Goal: Check status: Check status

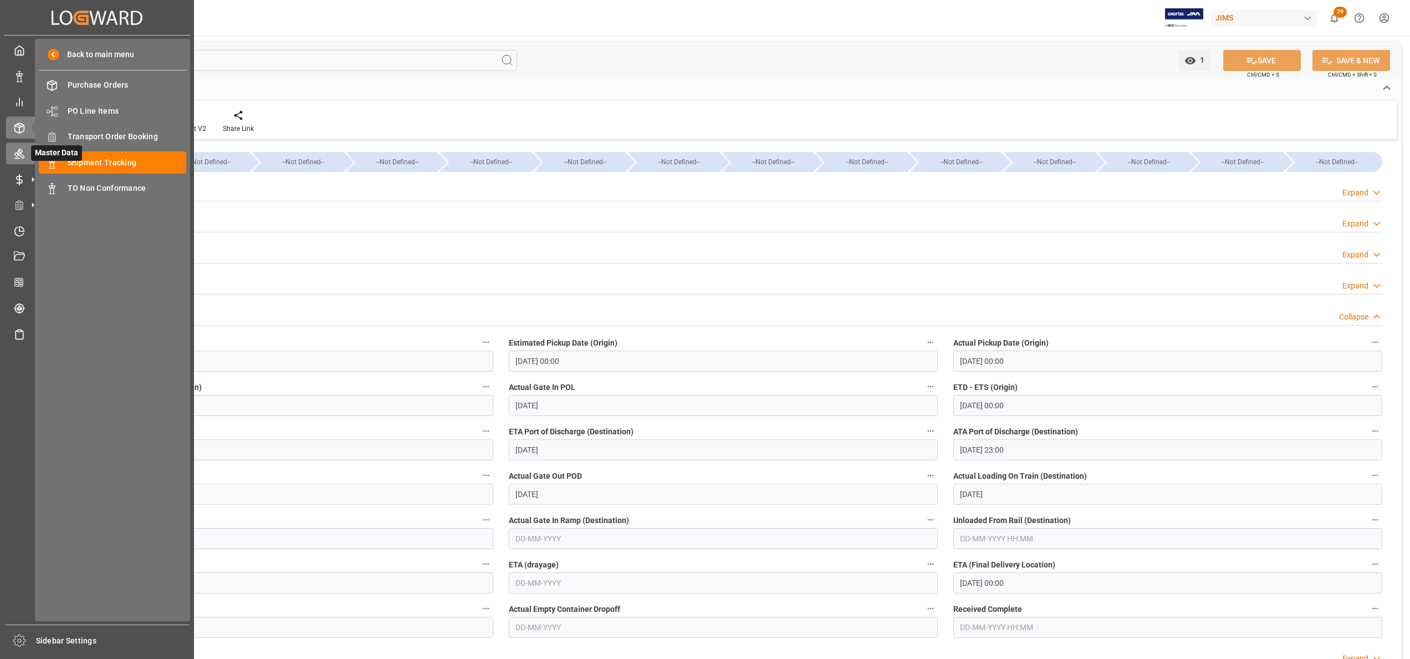
scroll to position [222, 0]
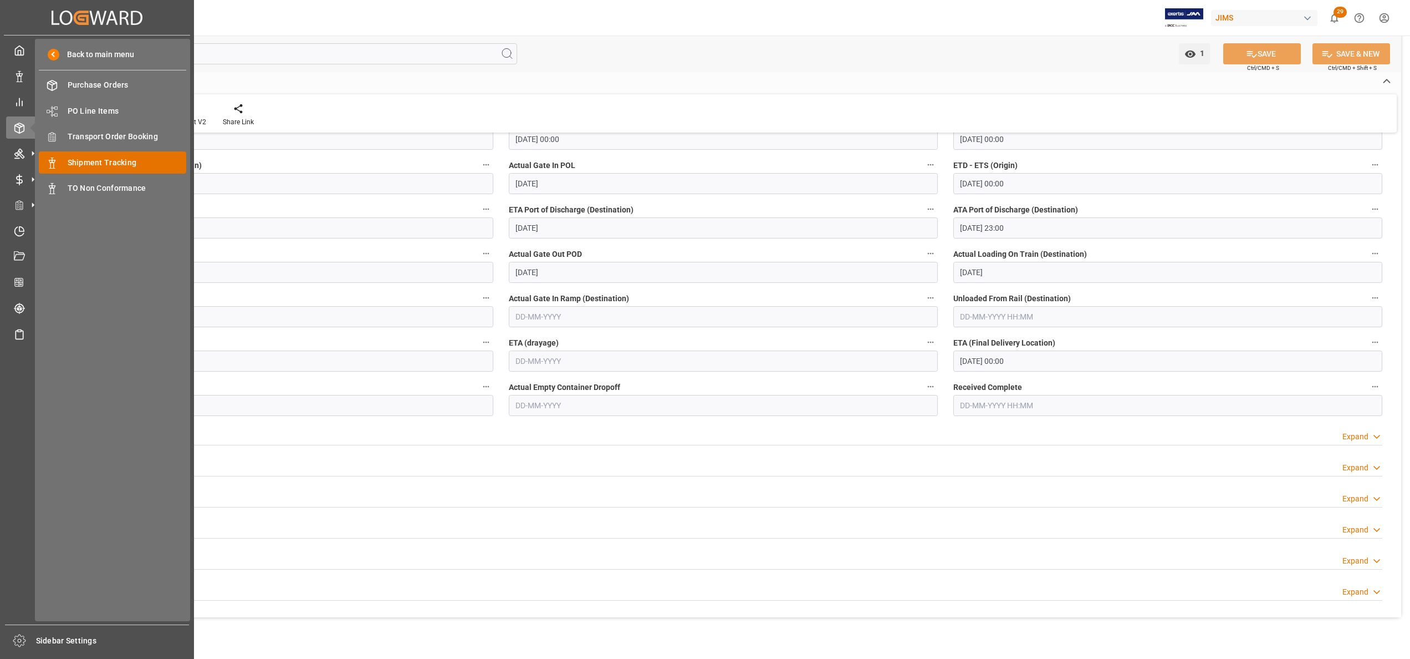
click at [83, 159] on span "Shipment Tracking" at bounding box center [127, 163] width 119 height 12
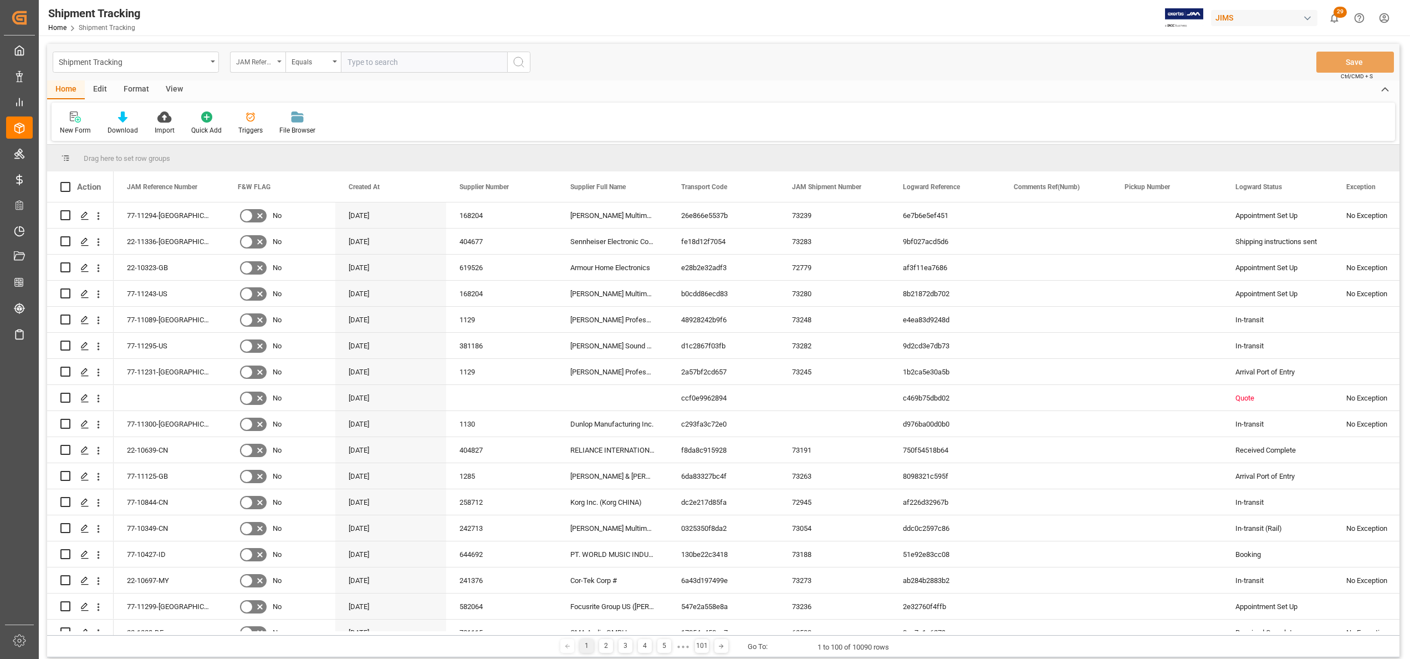
click at [262, 63] on div "JAM Reference Number" at bounding box center [255, 60] width 38 height 13
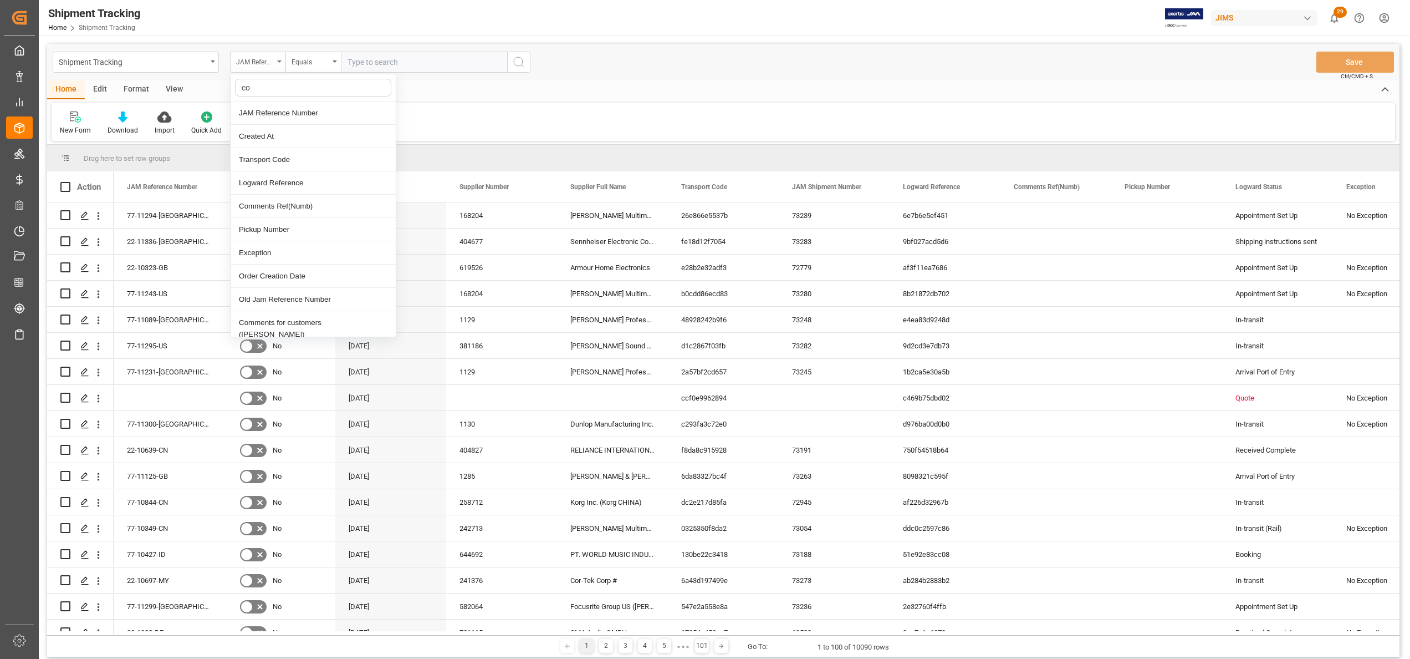
type input "con"
click at [288, 116] on div "Container Number" at bounding box center [313, 112] width 165 height 23
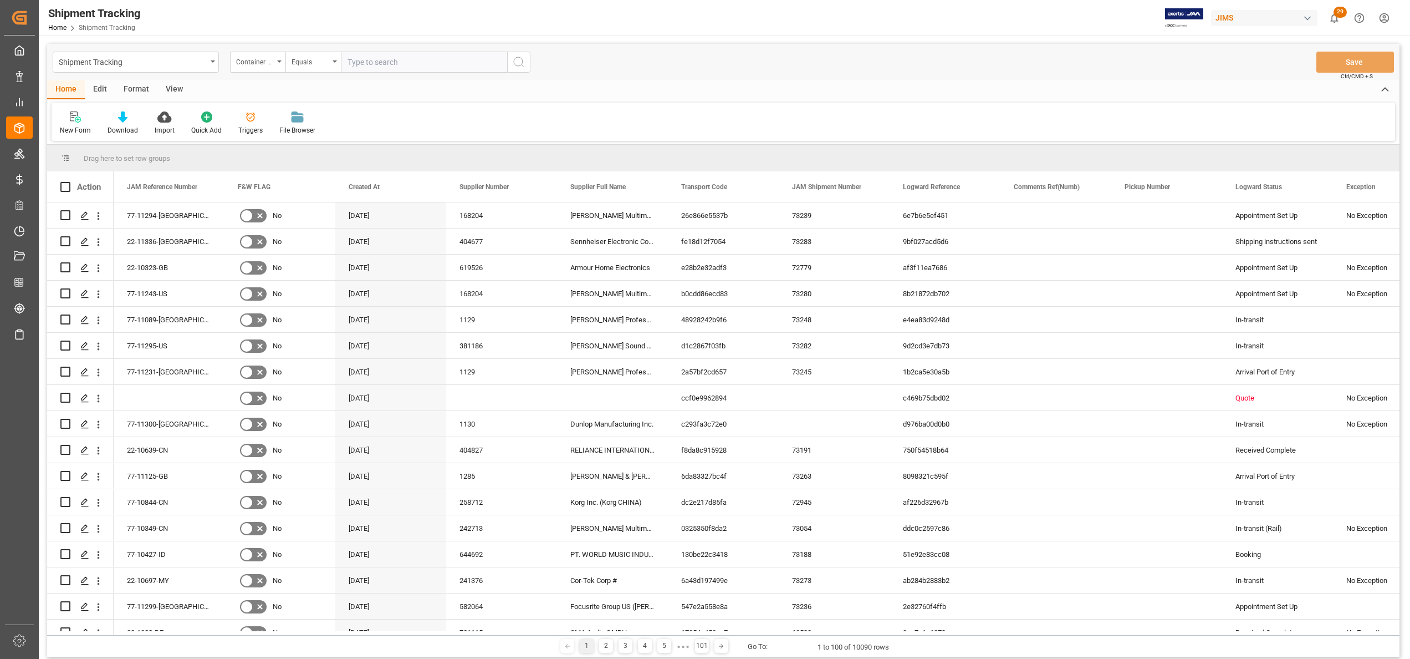
click at [443, 59] on input "text" at bounding box center [424, 62] width 166 height 21
paste input "Emcu1665116"
type input "Emcu1665116"
click at [524, 59] on icon "search button" at bounding box center [518, 61] width 13 height 13
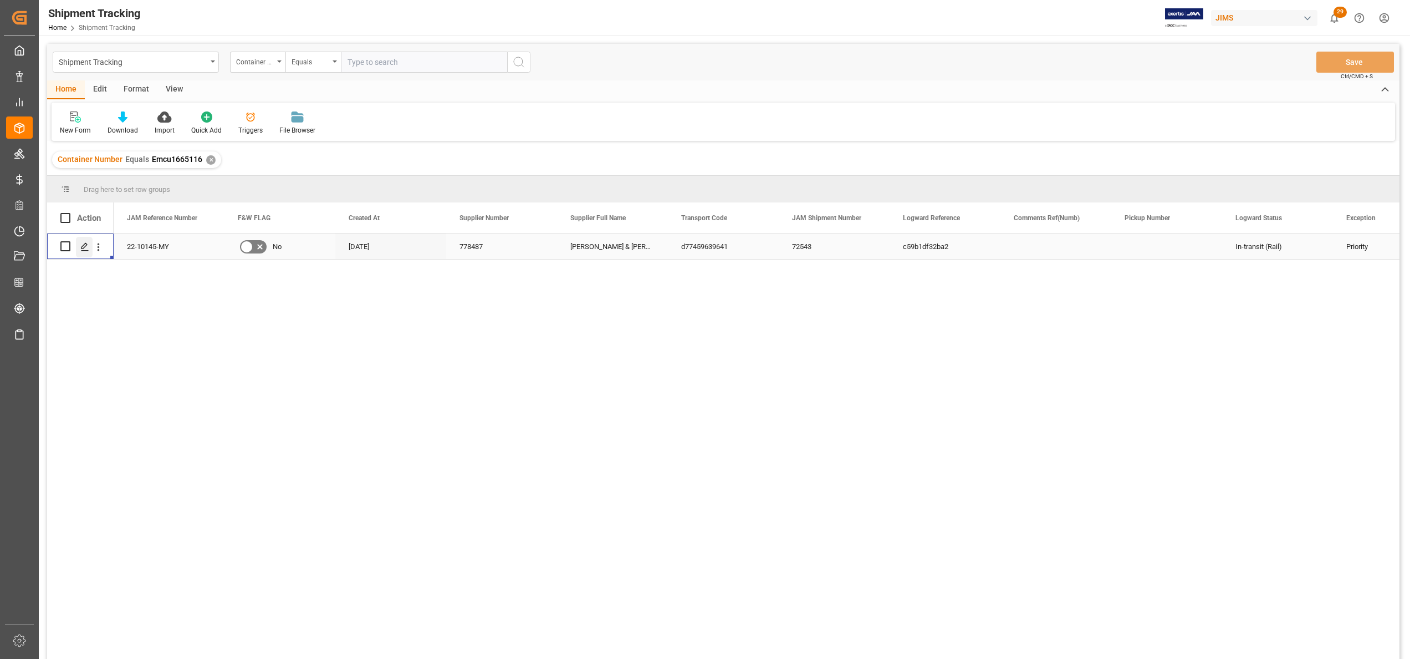
click at [85, 250] on line "Press SPACE to select this row." at bounding box center [84, 250] width 7 height 0
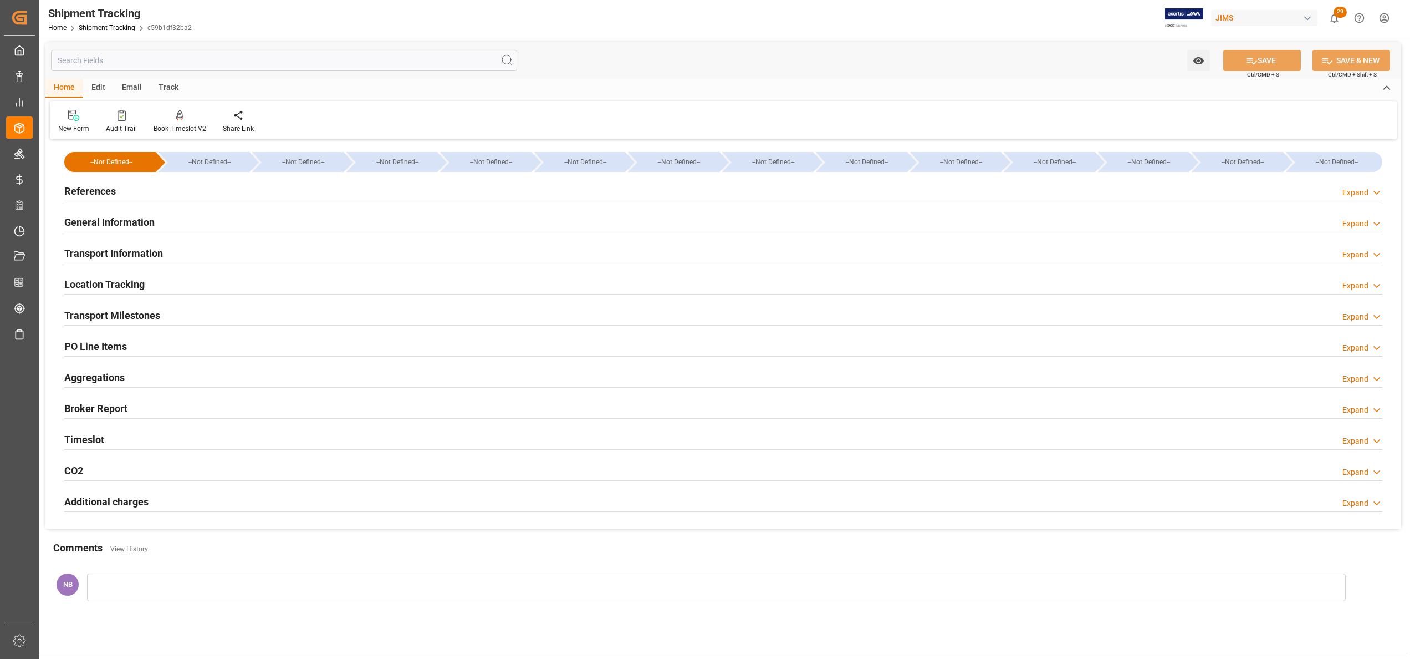
type input "[DATE] 00:00"
type input "[DATE]"
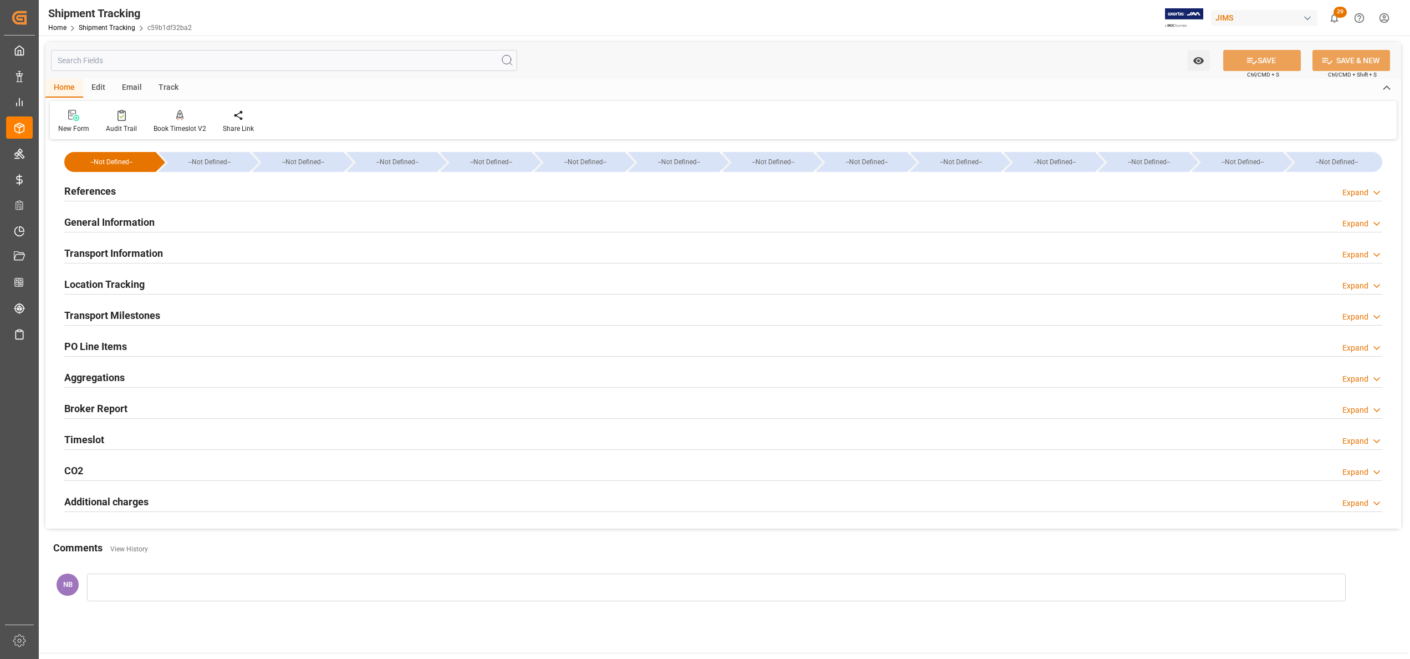
type input "[DATE] 00:00"
type input "[DATE] 16:52"
type input "[DATE]"
type input "[DATE] 06:00"
type input "[DATE]"
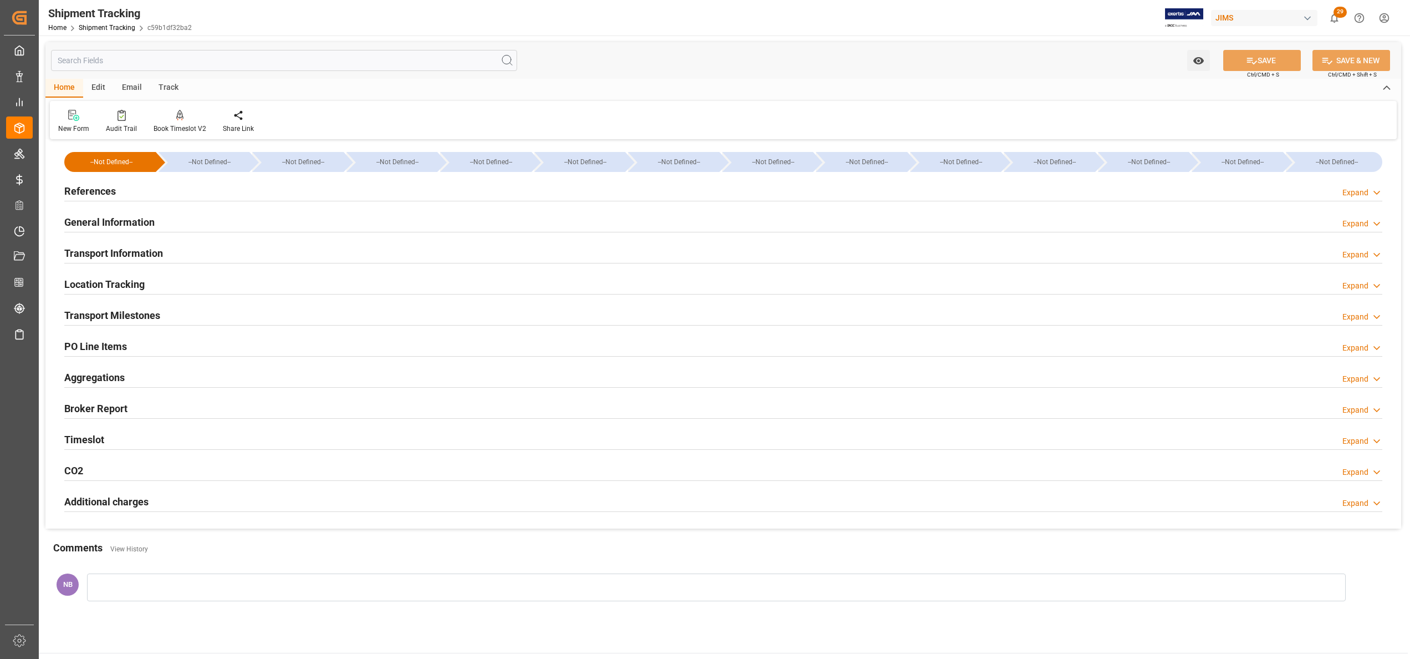
type input "[DATE]"
type input "[DATE] 00:00"
click at [118, 318] on h2 "Transport Milestones" at bounding box center [112, 315] width 96 height 15
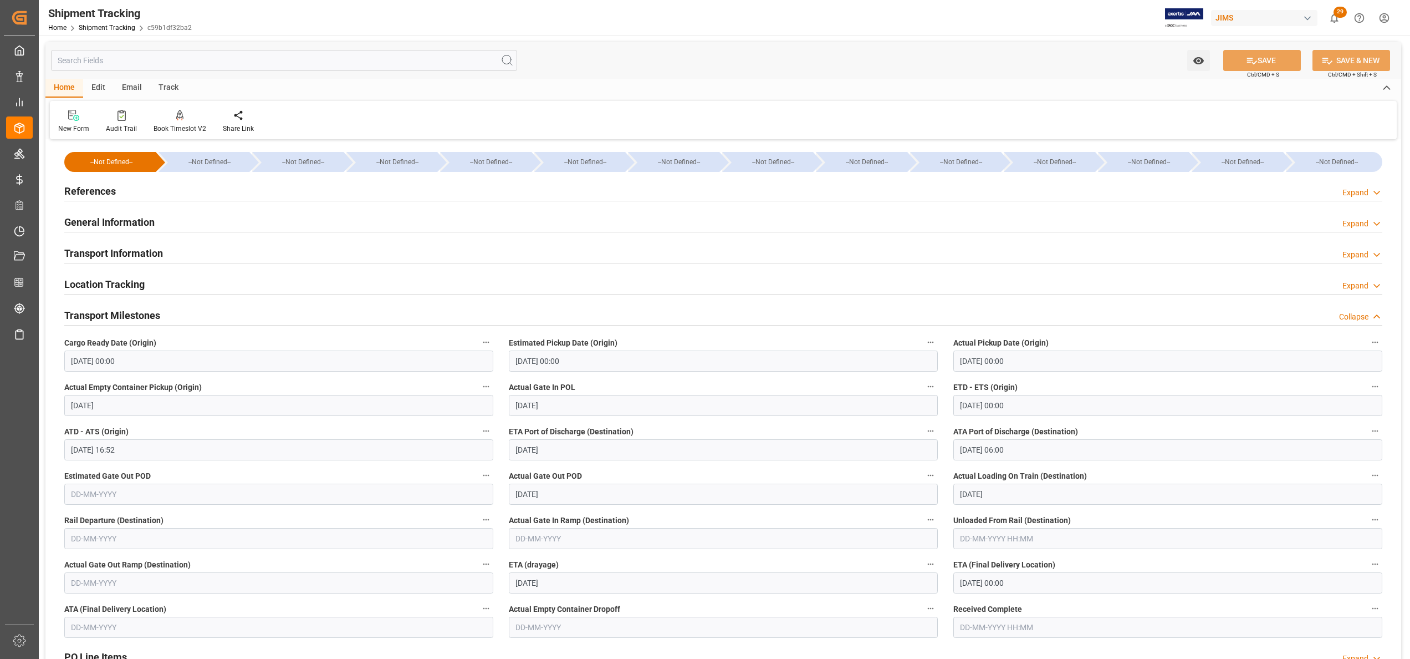
scroll to position [111, 0]
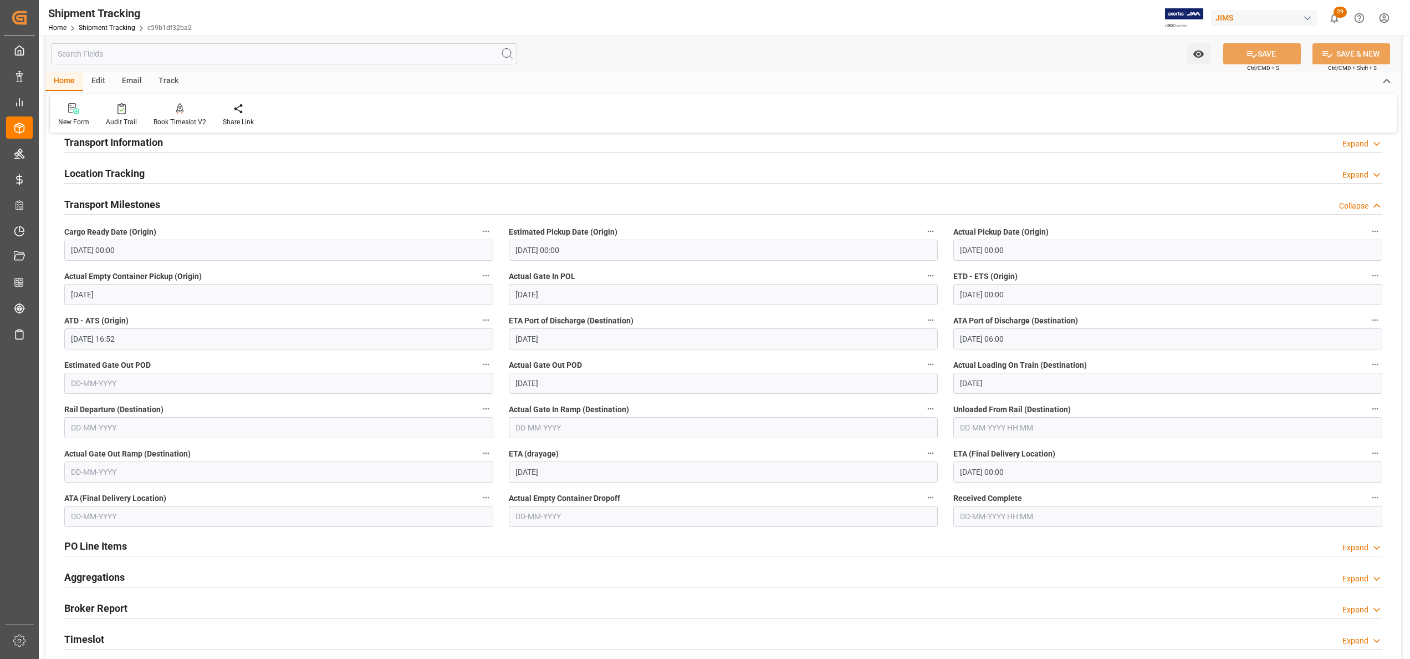
click at [1043, 473] on input "[DATE] 00:00" at bounding box center [1167, 471] width 429 height 21
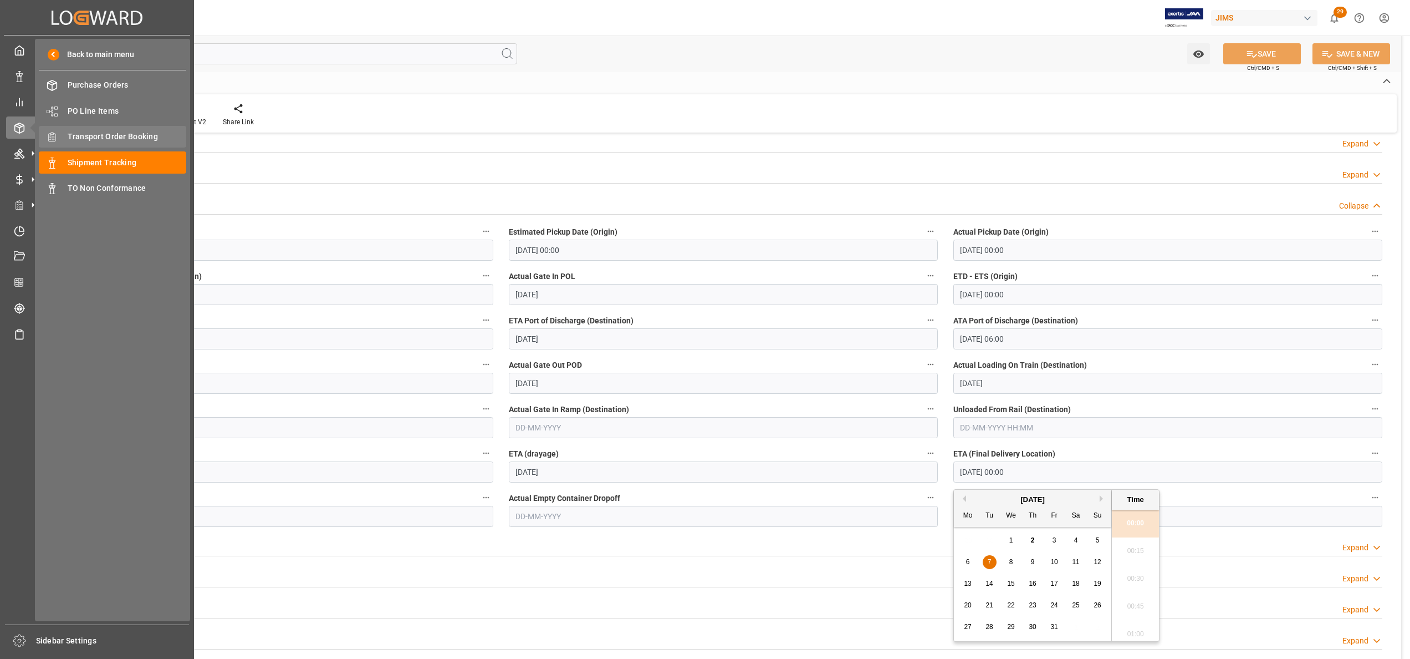
click at [110, 147] on div "Transport Order Booking Transport Order Booking" at bounding box center [112, 137] width 147 height 22
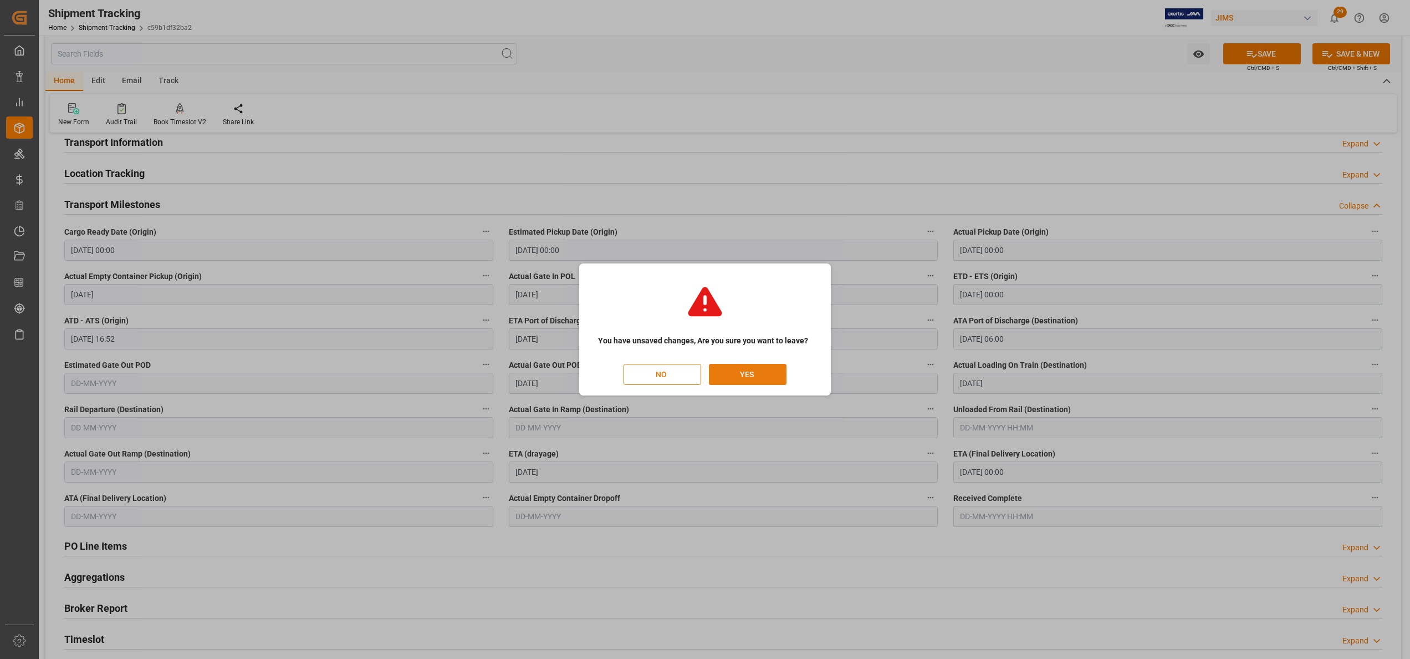
click at [730, 374] on button "YES" at bounding box center [748, 374] width 78 height 21
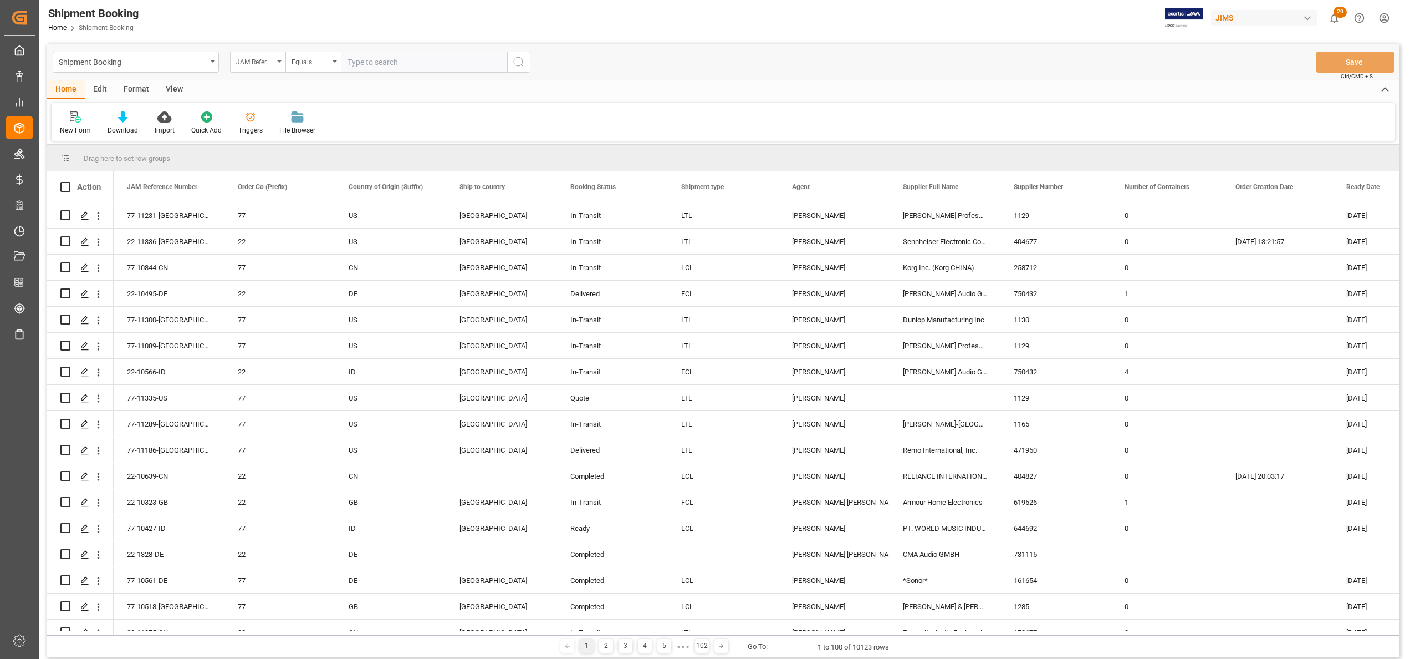
click at [276, 67] on div "JAM Reference Number" at bounding box center [257, 62] width 55 height 21
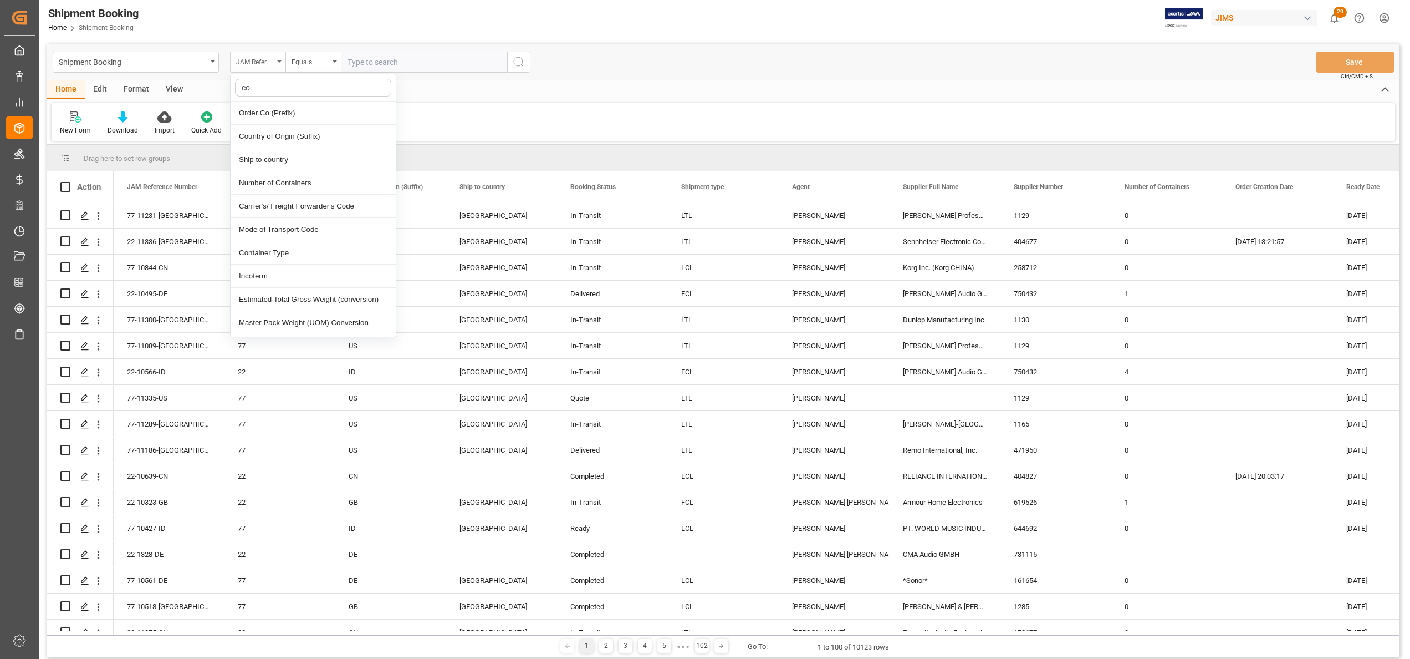
type input "con"
click at [310, 120] on div "Number of Containers" at bounding box center [313, 112] width 165 height 23
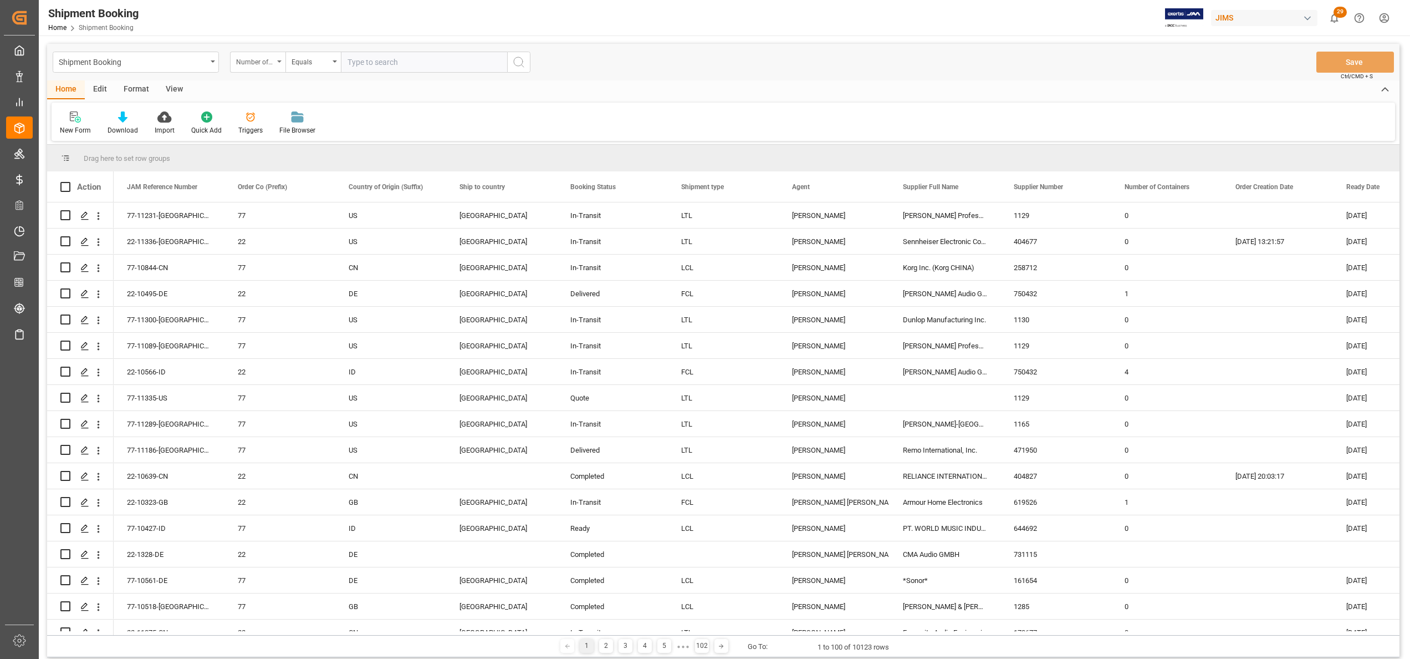
click at [268, 64] on div "Number of Containers" at bounding box center [255, 60] width 38 height 13
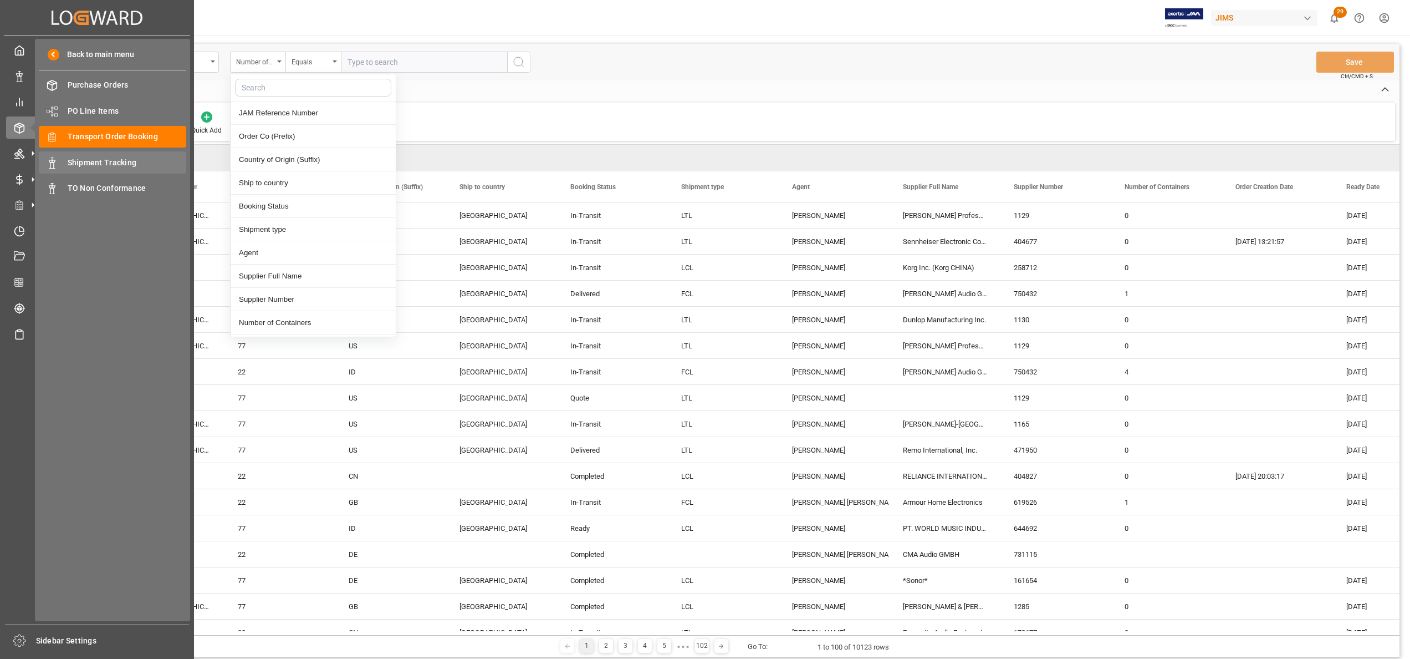
click at [83, 162] on span "Shipment Tracking" at bounding box center [127, 163] width 119 height 12
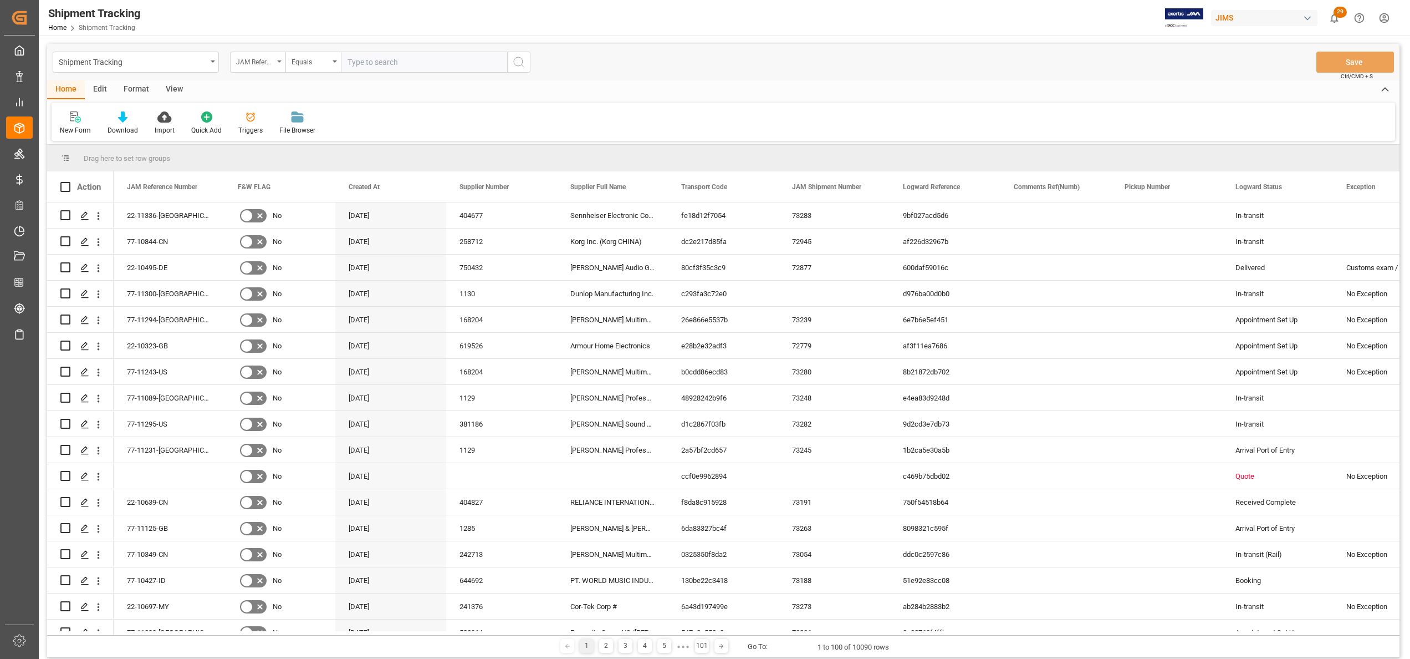
click at [252, 68] on div "JAM Reference Number" at bounding box center [257, 62] width 55 height 21
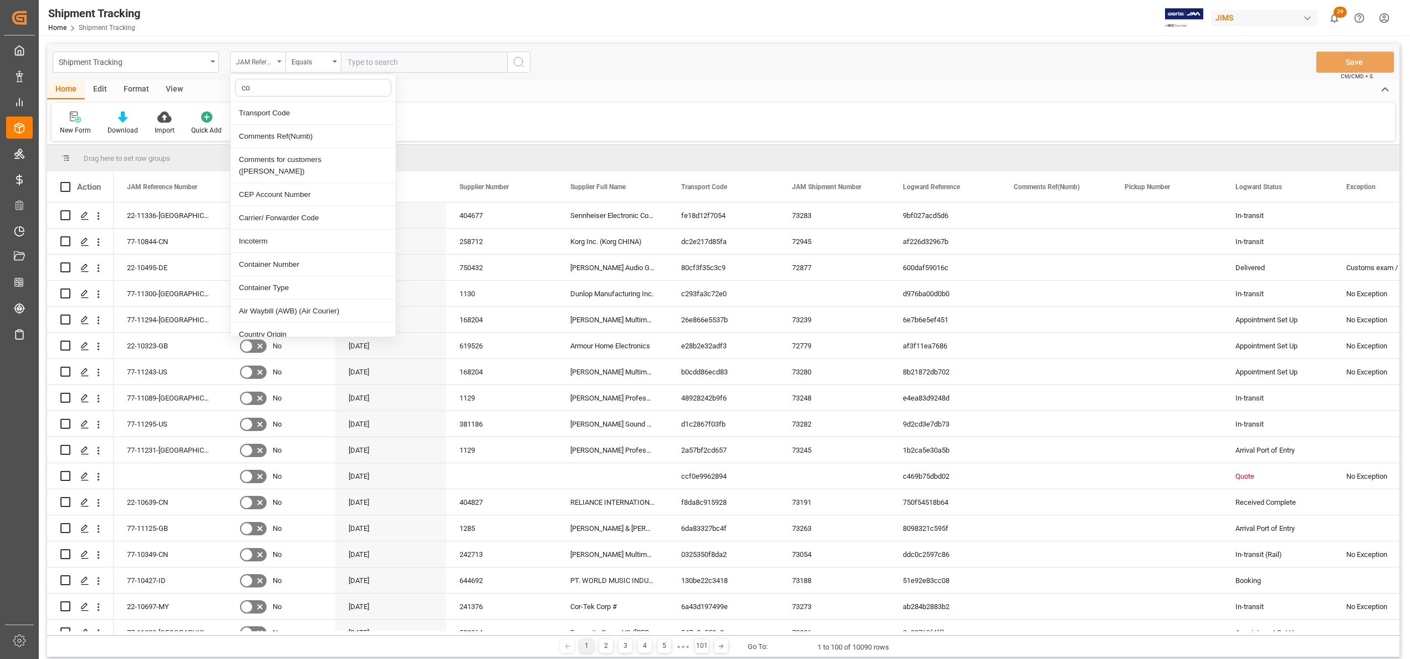
type input "con"
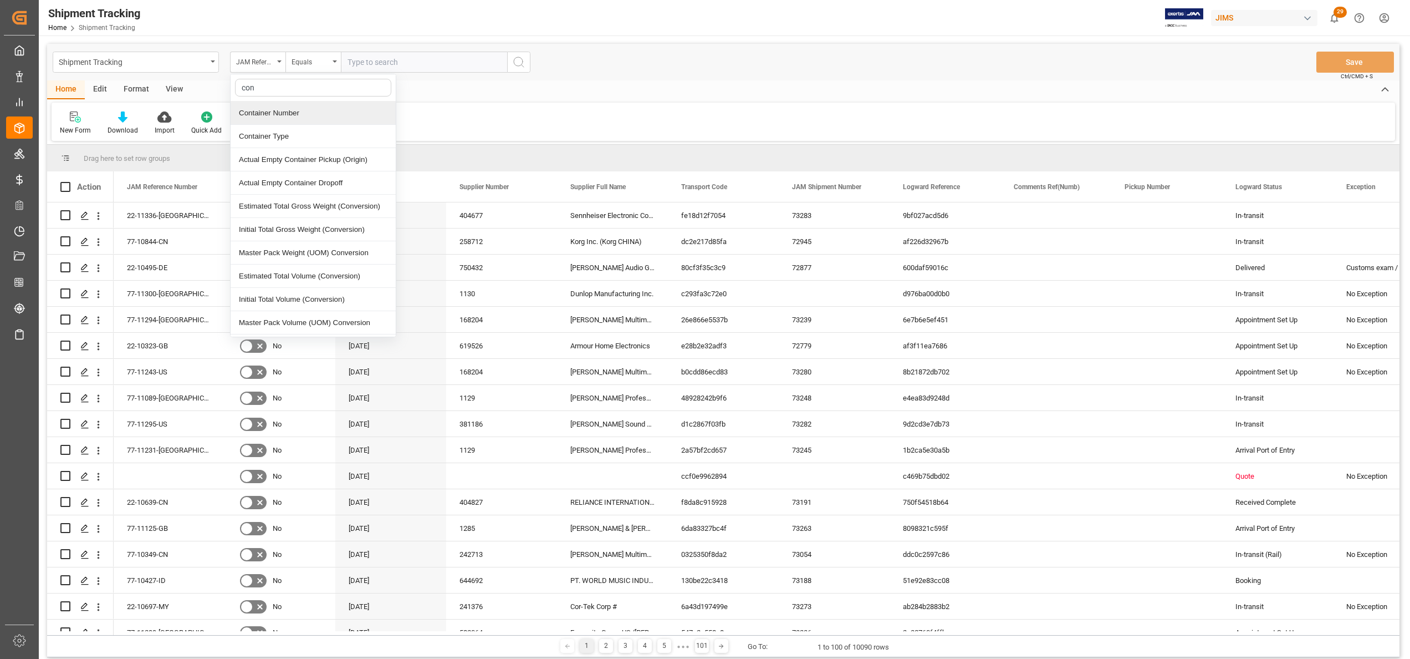
click at [305, 114] on div "Container Number" at bounding box center [313, 112] width 165 height 23
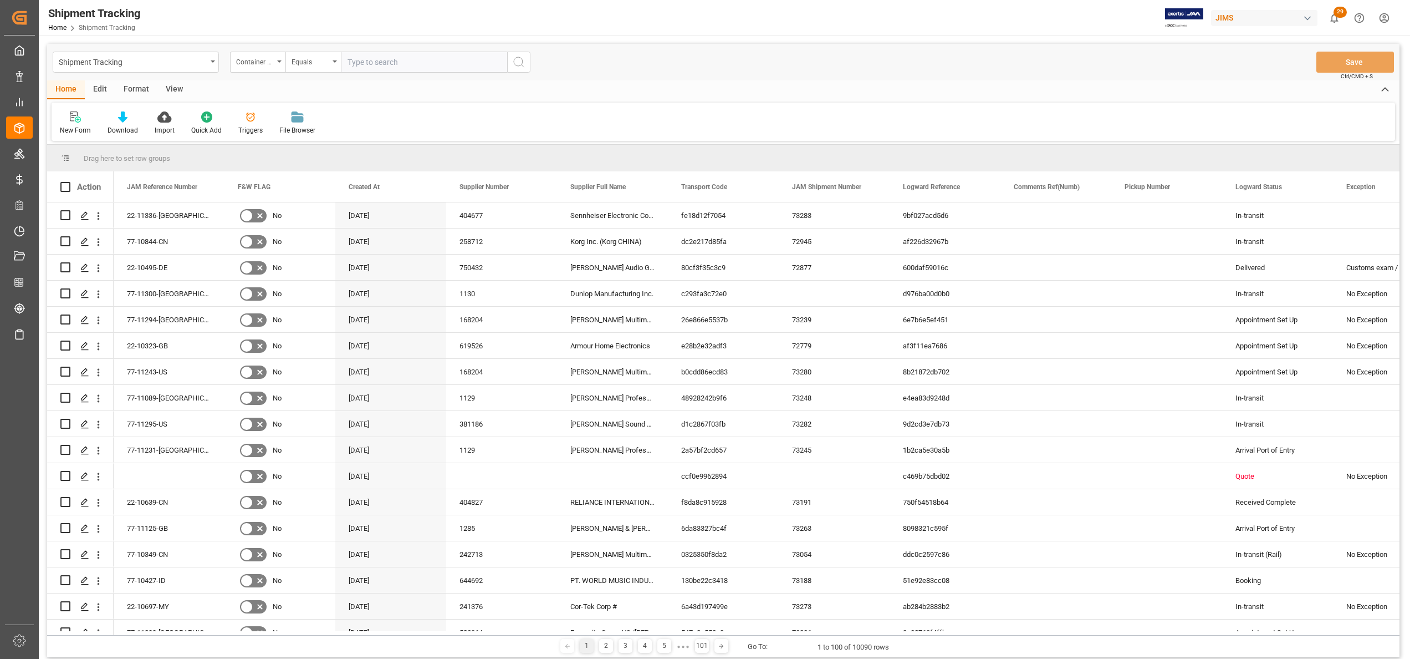
click at [465, 63] on input "text" at bounding box center [424, 62] width 166 height 21
paste input "EGSU6420584"
type input "EGSU6420584"
click at [521, 61] on icon "search button" at bounding box center [518, 61] width 13 height 13
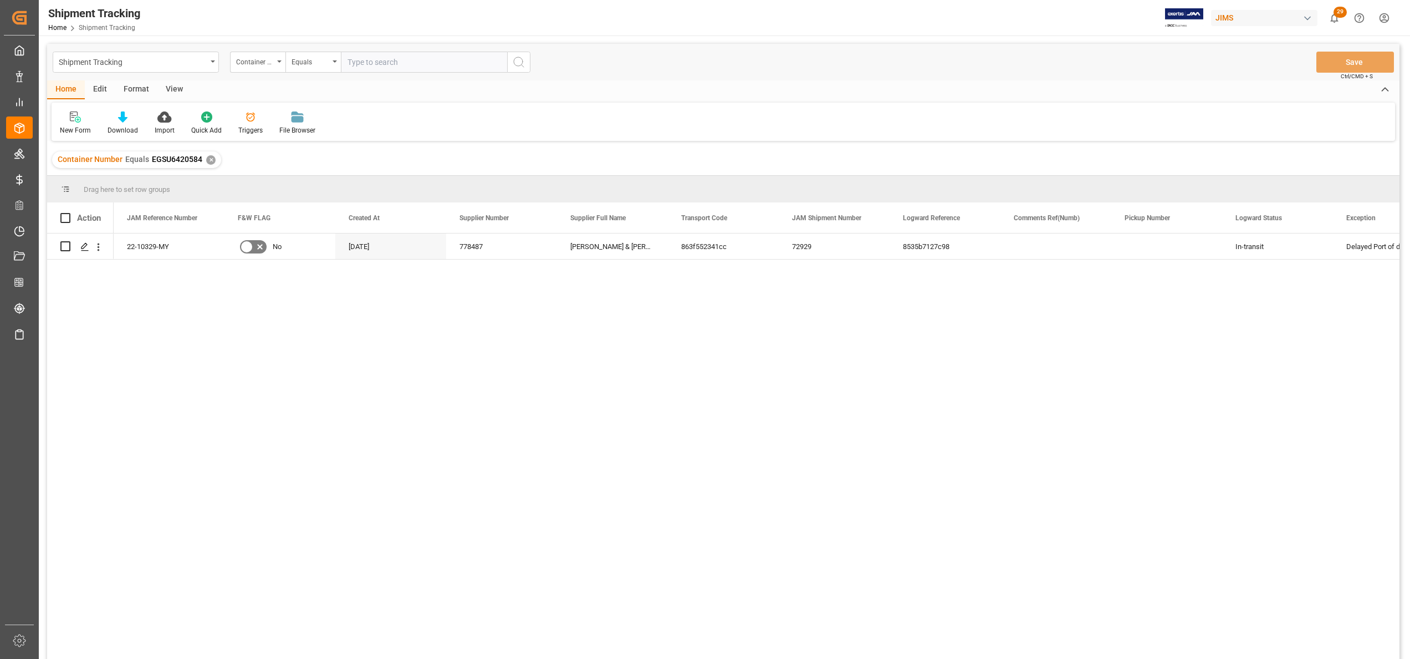
click at [187, 83] on div "View" at bounding box center [174, 89] width 34 height 19
click at [74, 118] on icon at bounding box center [70, 116] width 11 height 11
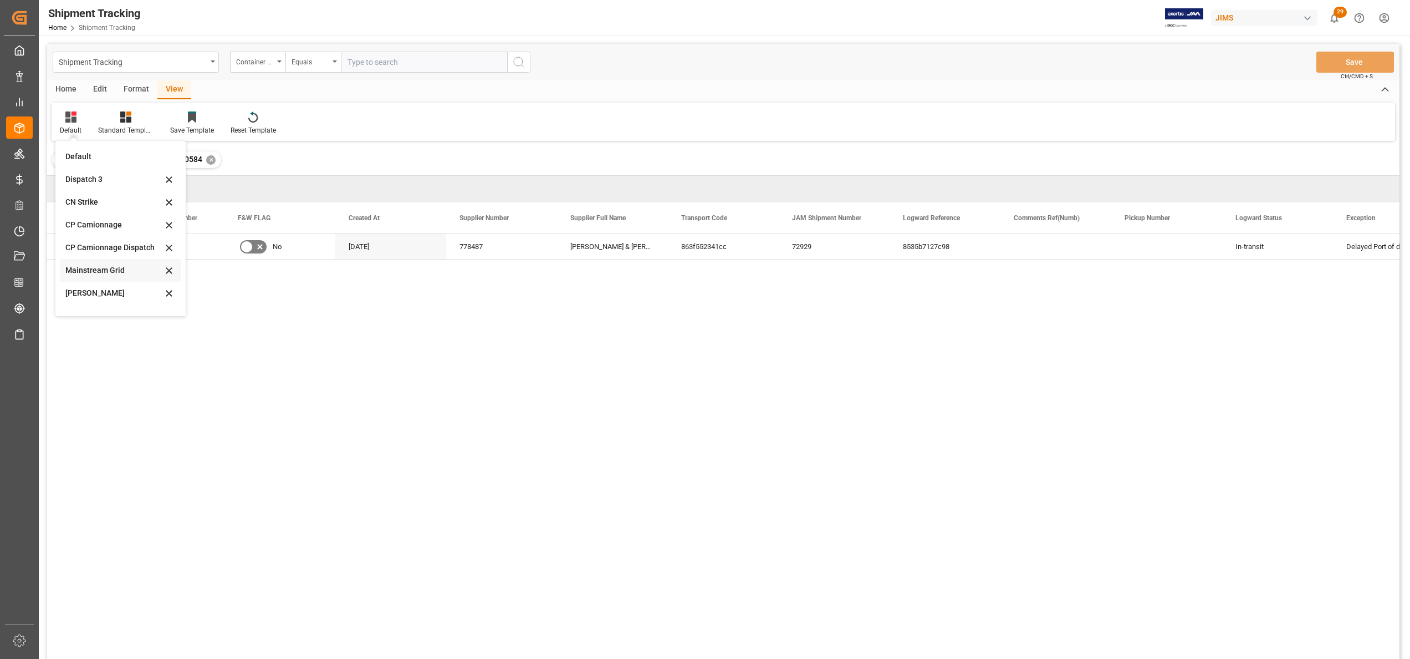
click at [112, 273] on div "Mainstream Grid" at bounding box center [113, 270] width 97 height 12
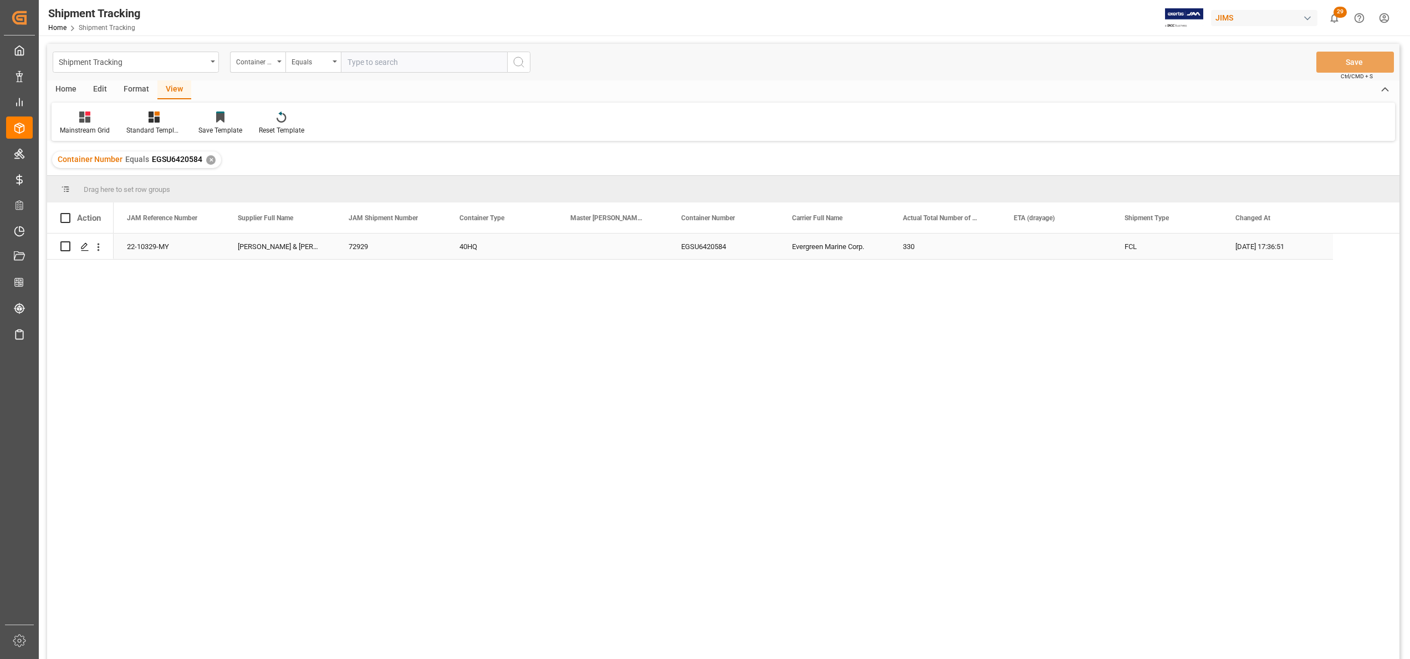
click at [605, 245] on div "Press SPACE to select this row." at bounding box center [612, 246] width 111 height 26
click at [605, 245] on input "Press SPACE to select this row." at bounding box center [612, 252] width 93 height 21
paste input "EGLV093500256374"
type input "EGLV093500256374"
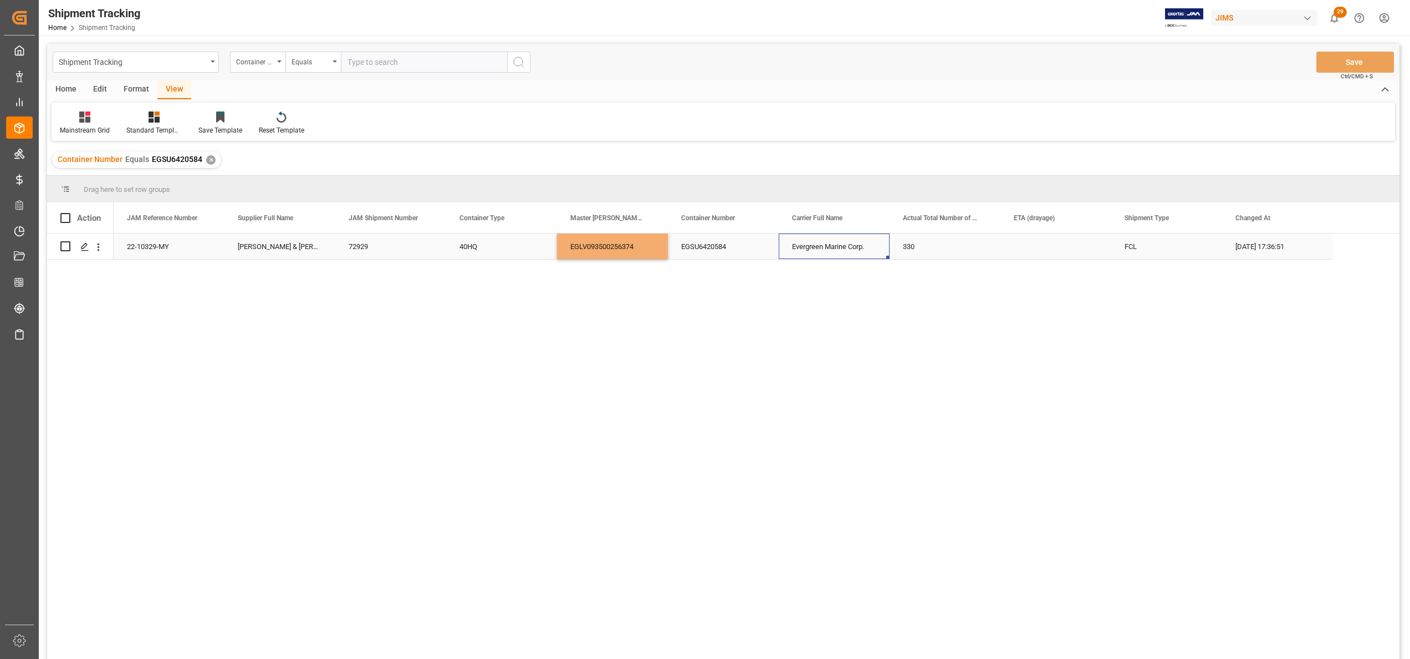
click at [883, 251] on div "Evergreen Marine Corp." at bounding box center [834, 246] width 111 height 26
click at [1351, 58] on button "Save" at bounding box center [1356, 62] width 78 height 21
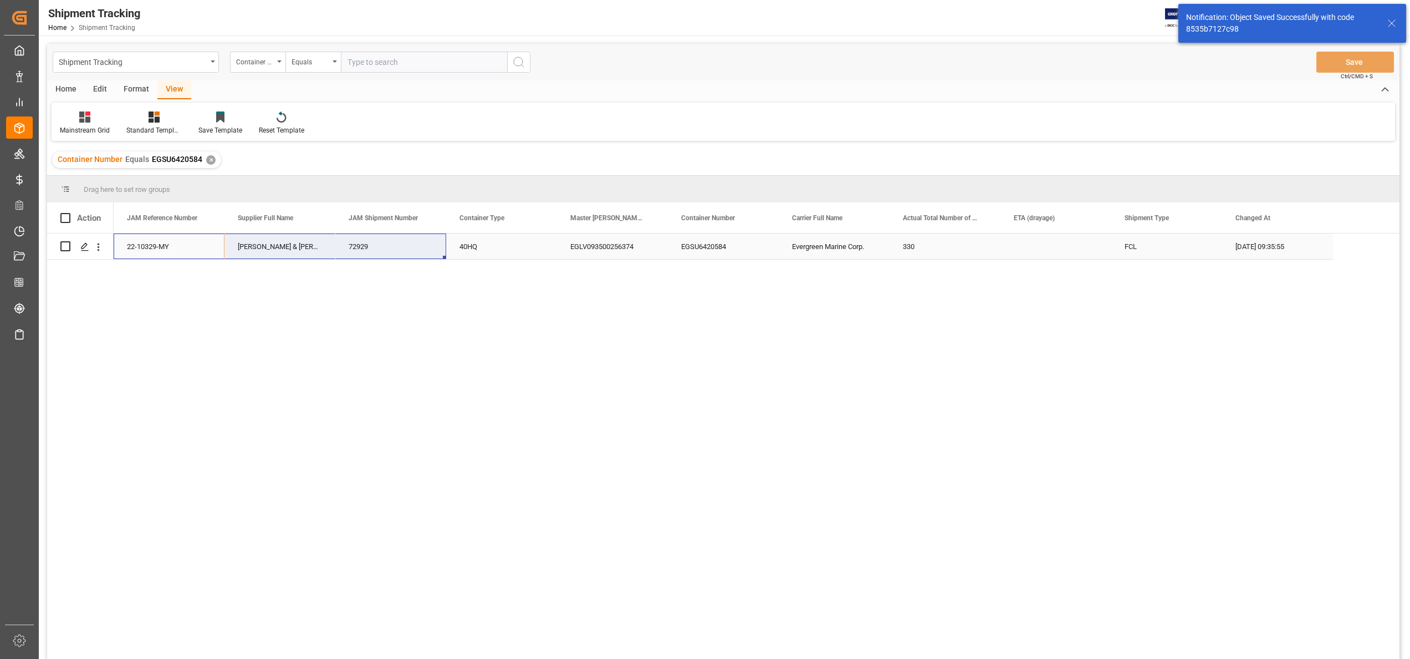
drag, startPoint x: 136, startPoint y: 249, endPoint x: 362, endPoint y: 254, distance: 226.2
click at [362, 254] on div "22-10329-MY [PERSON_NAME] & [PERSON_NAME] (US funds [GEOGRAPHIC_DATA]) (W/T*) 7…" at bounding box center [724, 246] width 1220 height 26
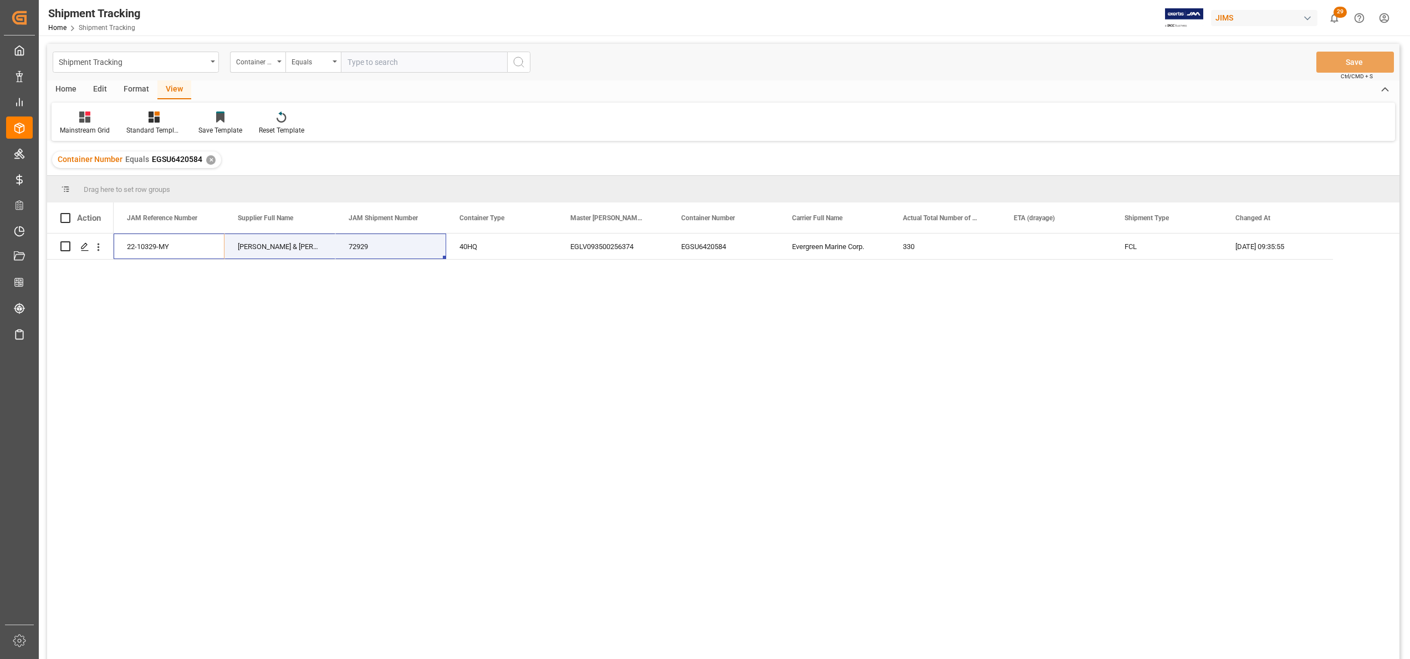
click at [440, 65] on input "text" at bounding box center [424, 62] width 166 height 21
paste input "EGSU9219167"
type input "EGSU9219167"
click at [519, 67] on icon "search button" at bounding box center [518, 61] width 13 height 13
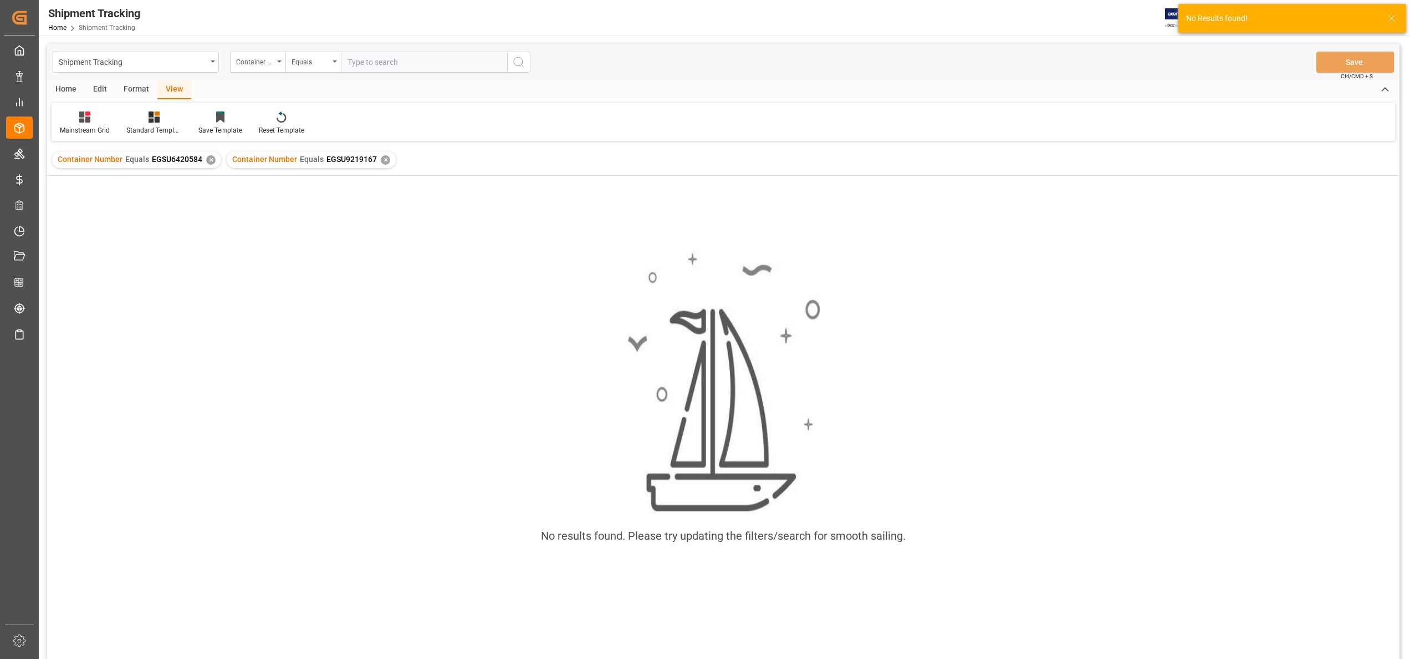
click at [206, 158] on div "✕" at bounding box center [210, 159] width 9 height 9
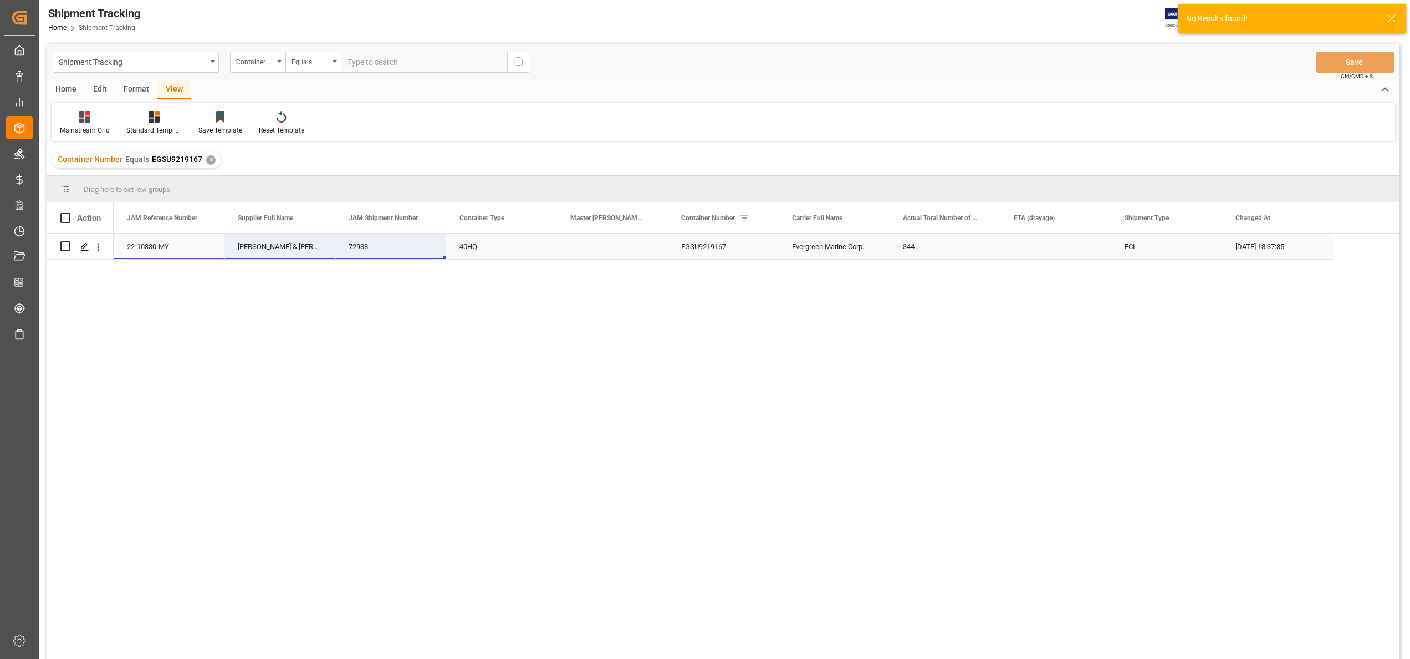
drag, startPoint x: 159, startPoint y: 241, endPoint x: 373, endPoint y: 244, distance: 214.0
click at [373, 244] on div "22-10330-MY [PERSON_NAME] & [PERSON_NAME] (US funds [GEOGRAPHIC_DATA]) (W/T*) 7…" at bounding box center [724, 246] width 1220 height 26
click at [426, 67] on input "text" at bounding box center [424, 62] width 166 height 21
paste input "TIIU5826242"
type input "TIIU5826242"
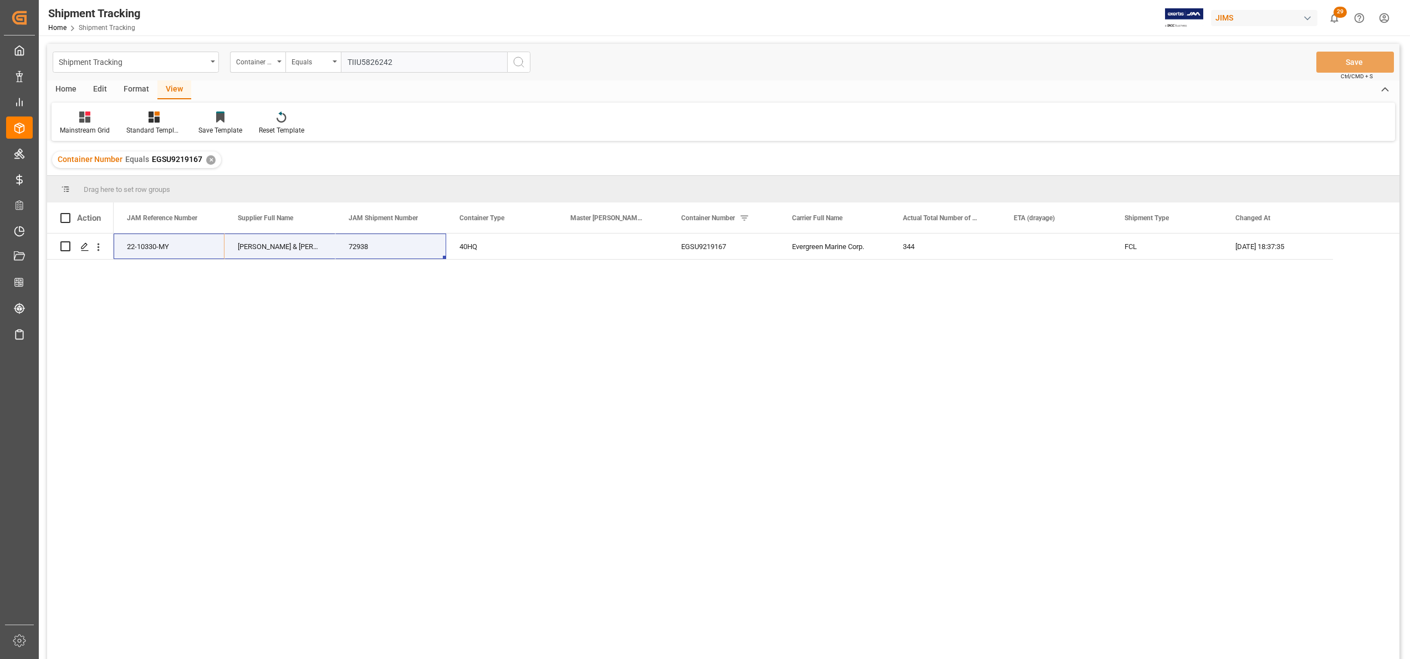
click at [522, 64] on icon "search button" at bounding box center [518, 61] width 13 height 13
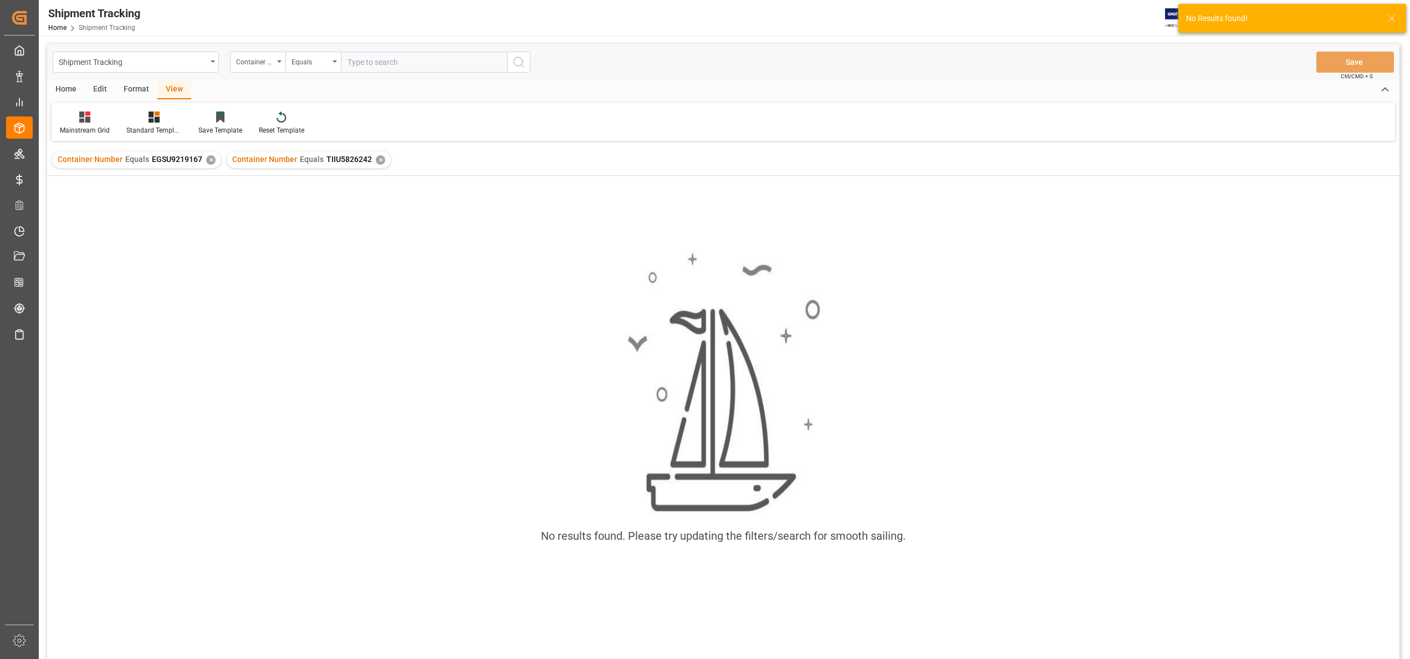
click at [212, 158] on div "✕" at bounding box center [210, 159] width 9 height 9
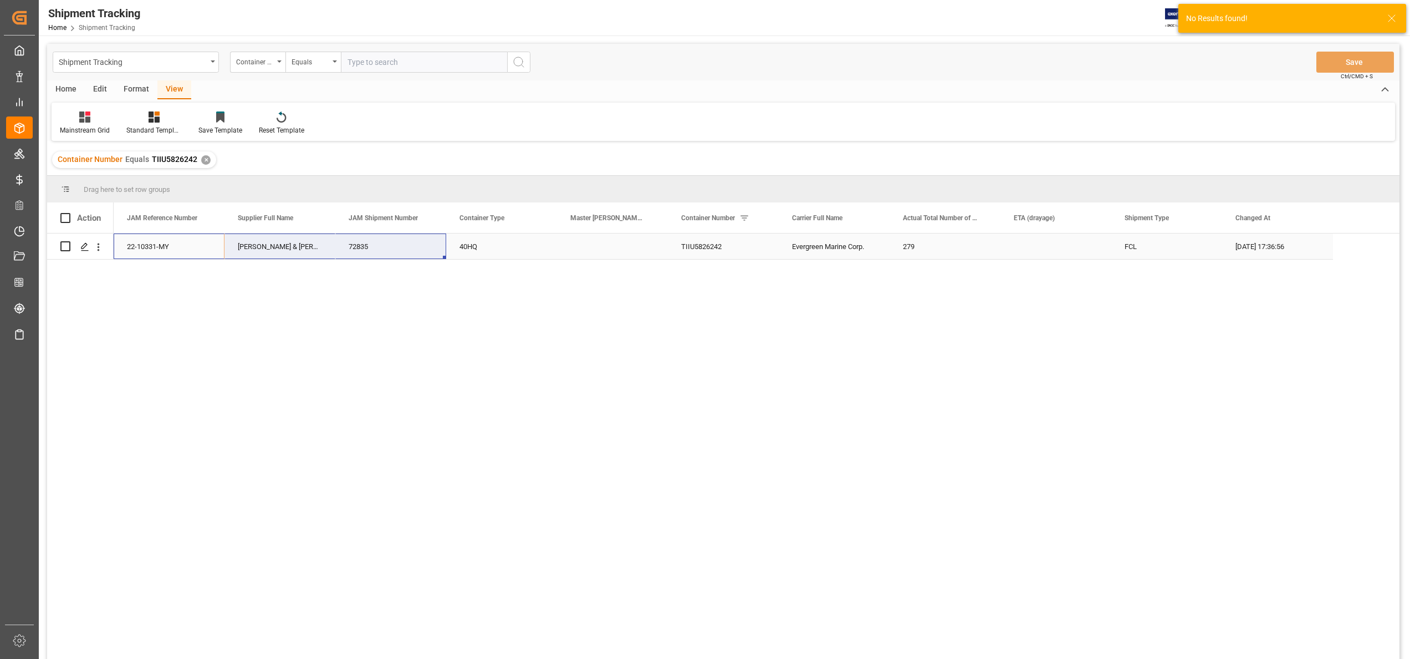
drag, startPoint x: 146, startPoint y: 244, endPoint x: 366, endPoint y: 249, distance: 219.6
click at [350, 249] on div "22-10331-MY [PERSON_NAME] & [PERSON_NAME] (US funds [GEOGRAPHIC_DATA]) (W/T*) 7…" at bounding box center [724, 246] width 1220 height 26
click at [409, 60] on input "text" at bounding box center [424, 62] width 166 height 21
paste input "EGSU6420780"
type input "EGSU6420780"
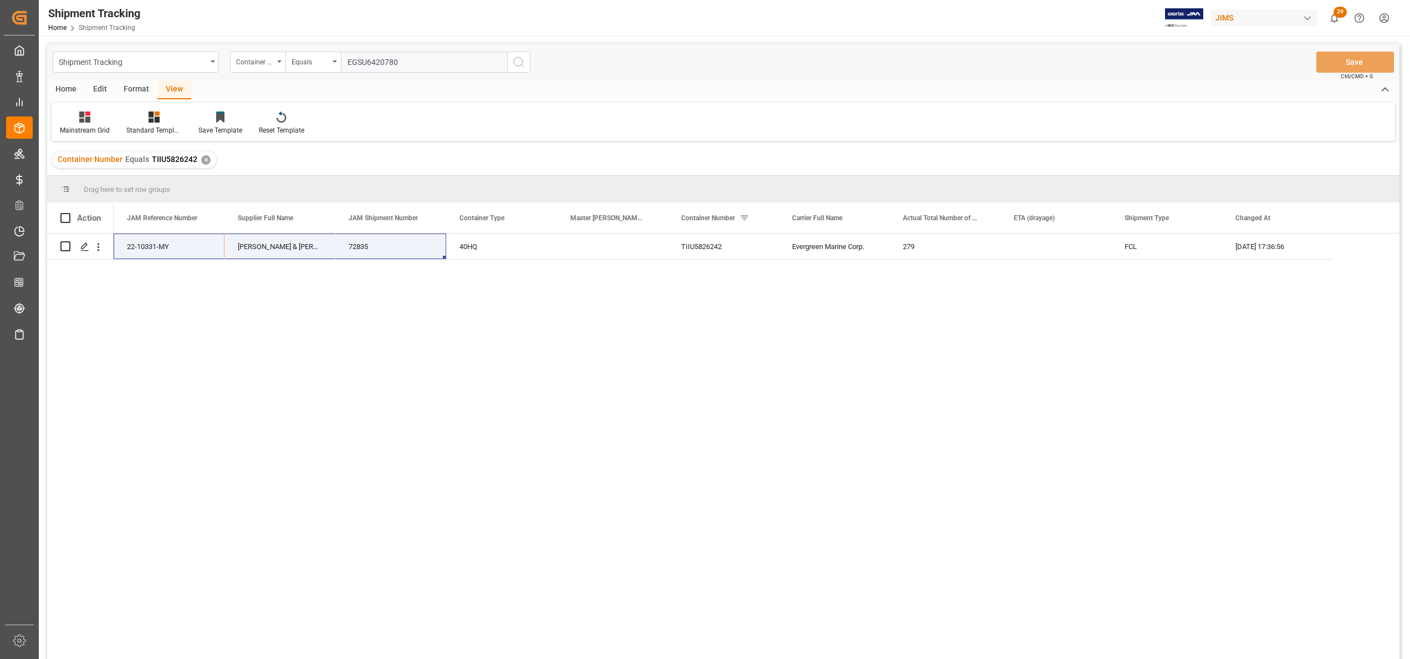
click at [512, 68] on icon "search button" at bounding box center [518, 61] width 13 height 13
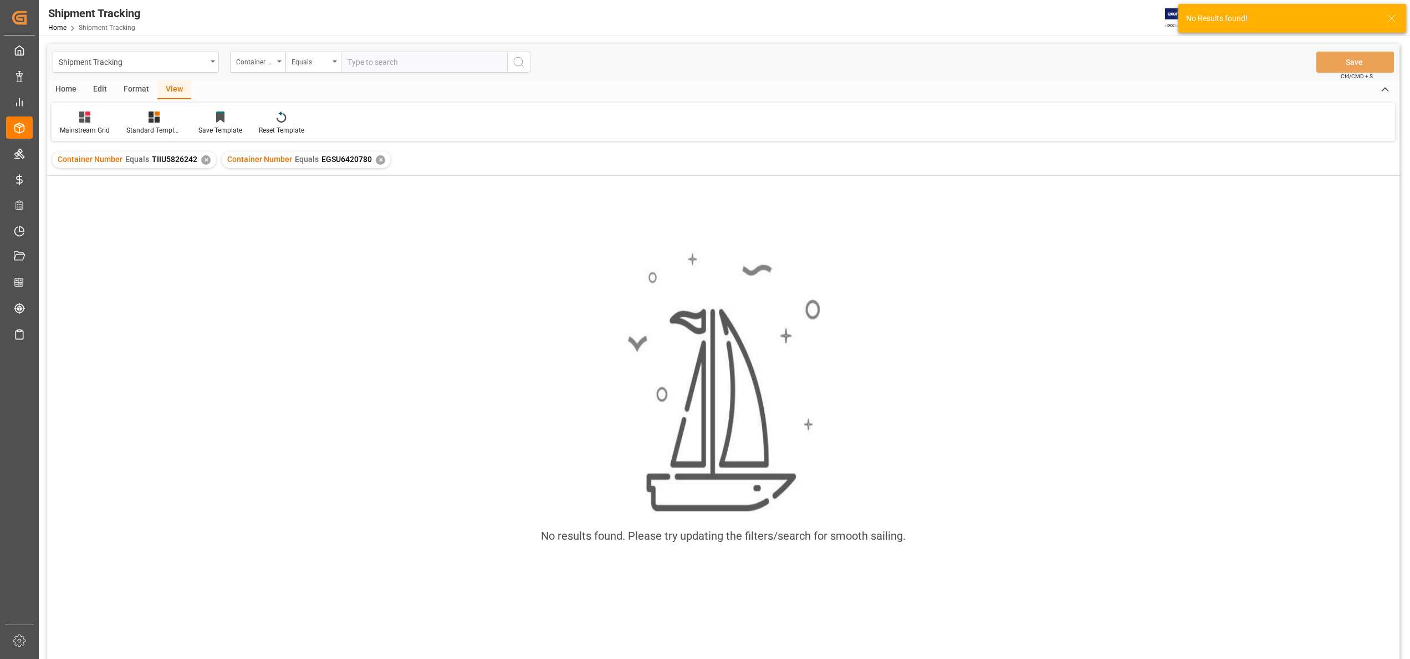
click at [203, 161] on div "✕" at bounding box center [205, 159] width 9 height 9
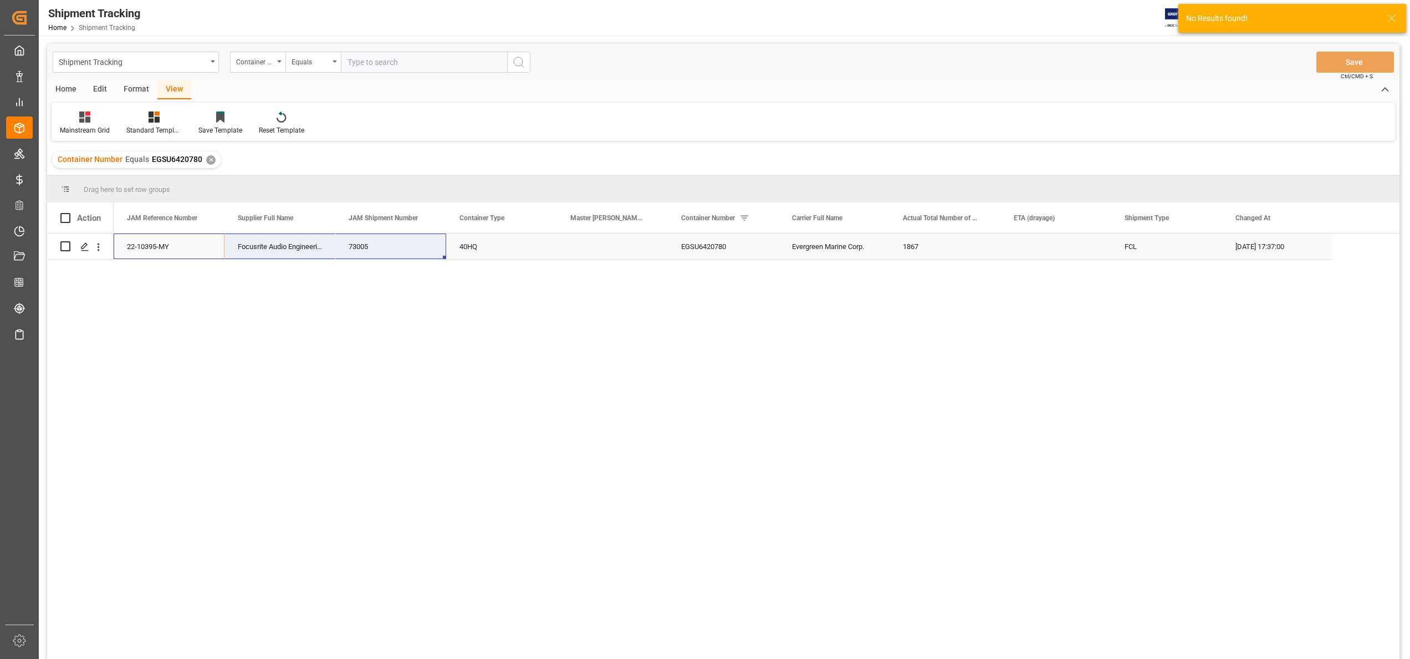
drag, startPoint x: 141, startPoint y: 246, endPoint x: 422, endPoint y: 247, distance: 281.6
click at [422, 247] on div "22-10395-MY Focusrite Audio Engineering (W/T*)- 73005 40HQ EGSU6420780 Evergree…" at bounding box center [724, 246] width 1220 height 26
click at [438, 61] on input "text" at bounding box center [424, 62] width 166 height 21
paste input "HPCU4846610"
type input "HPCU4846610"
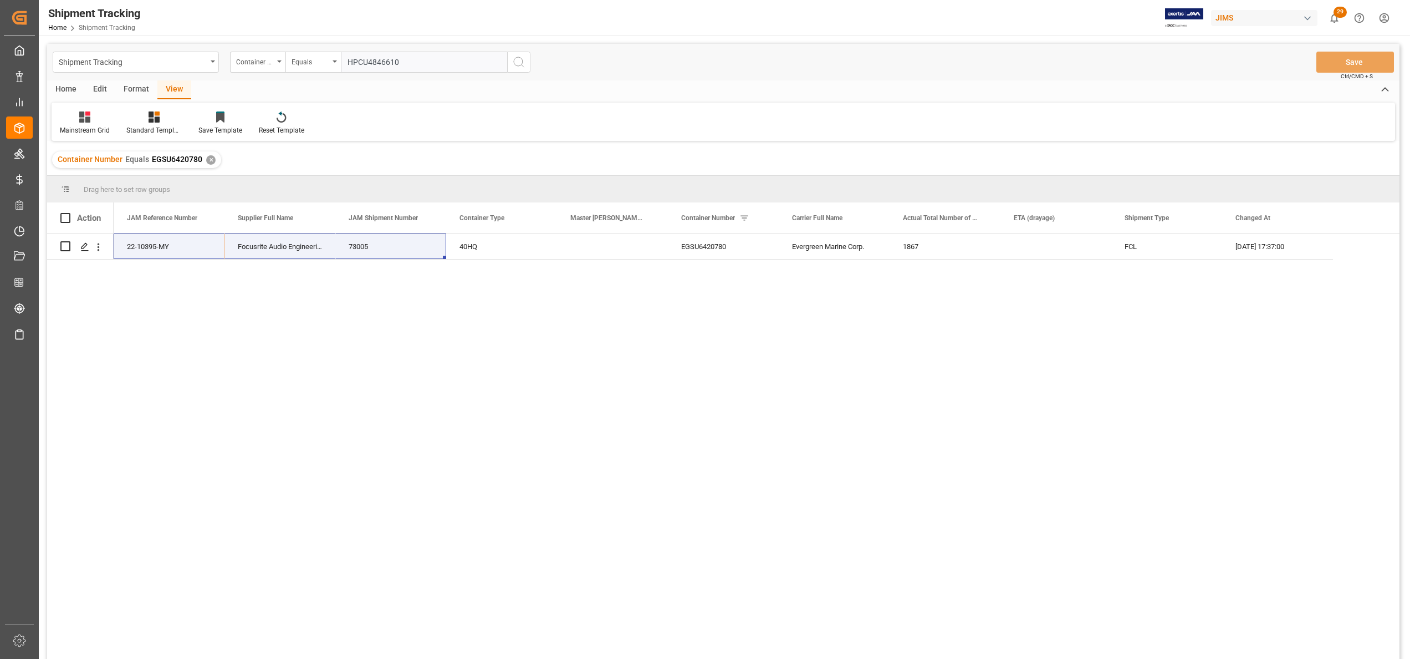
click at [513, 63] on icon "search button" at bounding box center [518, 61] width 13 height 13
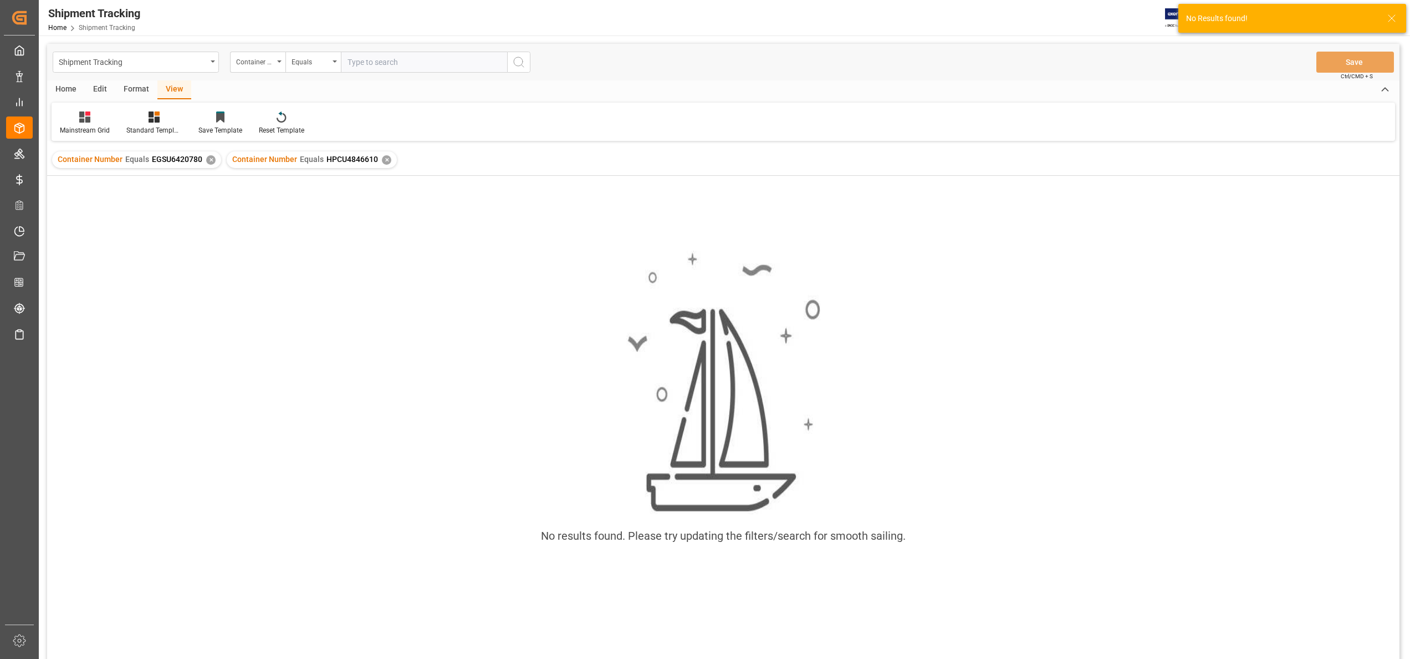
click at [210, 160] on div "✕" at bounding box center [210, 159] width 9 height 9
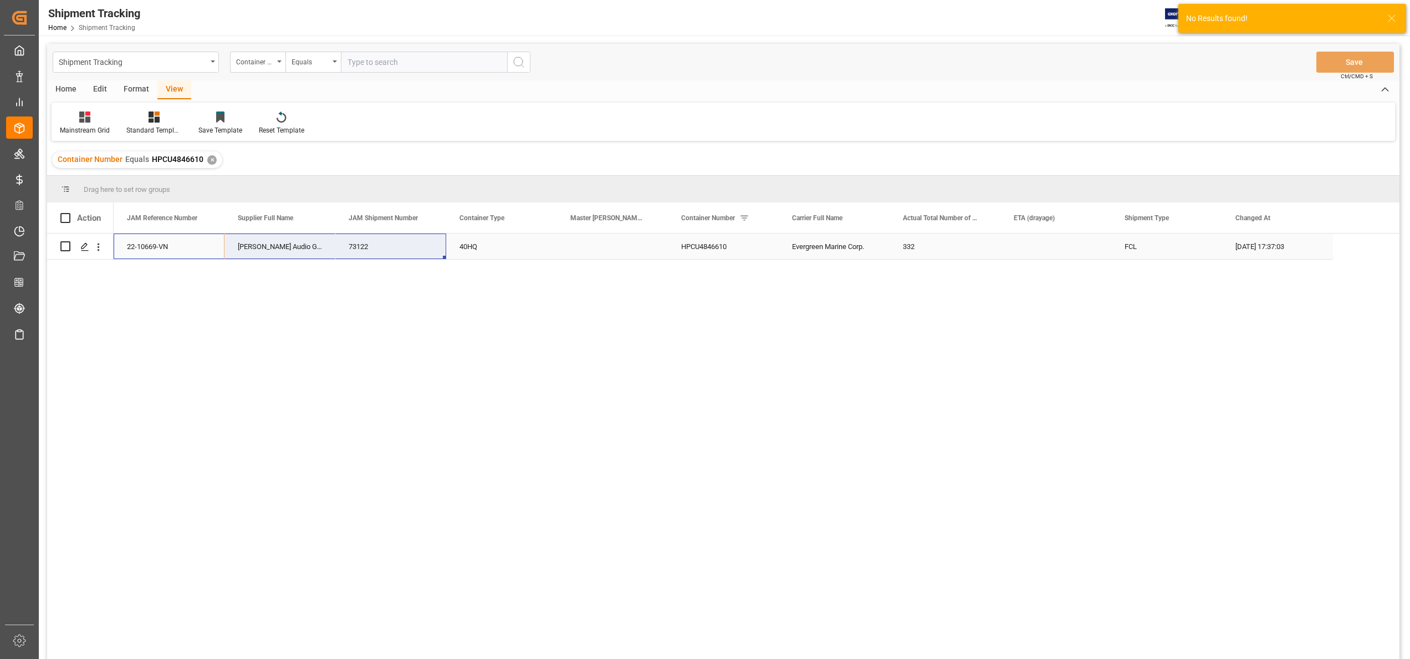
drag, startPoint x: 149, startPoint y: 245, endPoint x: 380, endPoint y: 245, distance: 231.2
click at [380, 245] on div "22-10669-VN [PERSON_NAME] Audio GmbH 73122 40HQ HPCU4846610 Evergreen Marine Co…" at bounding box center [724, 246] width 1220 height 26
click at [418, 65] on input "text" at bounding box center [424, 62] width 166 height 21
paste input "EGSU2051960"
type input "EGSU2051960"
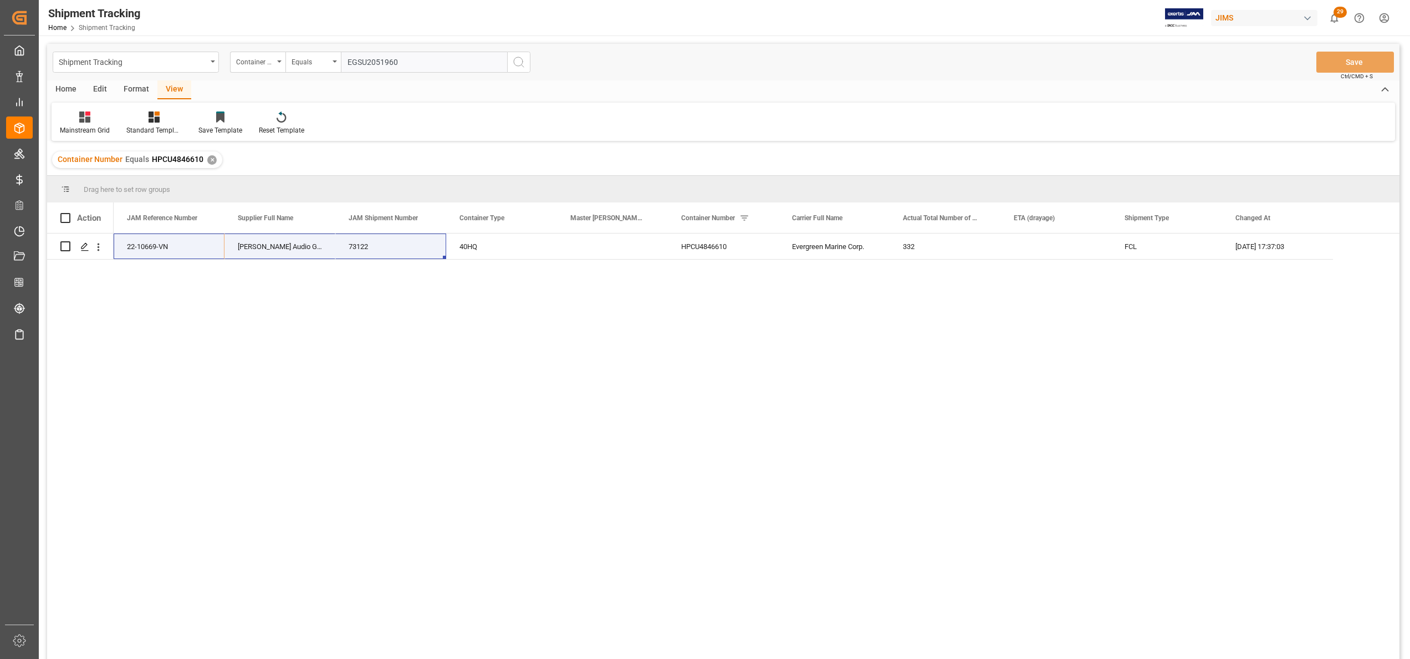
click at [520, 54] on button "search button" at bounding box center [518, 62] width 23 height 21
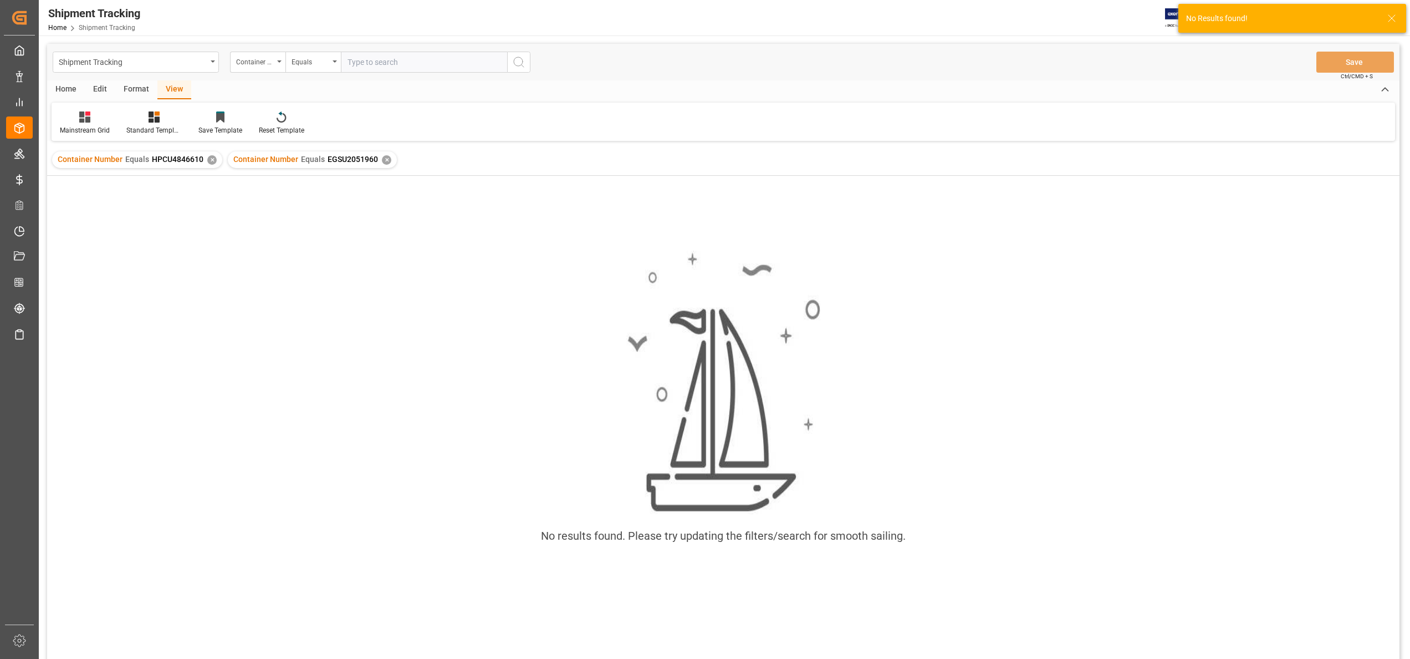
click at [211, 159] on div "✕" at bounding box center [211, 159] width 9 height 9
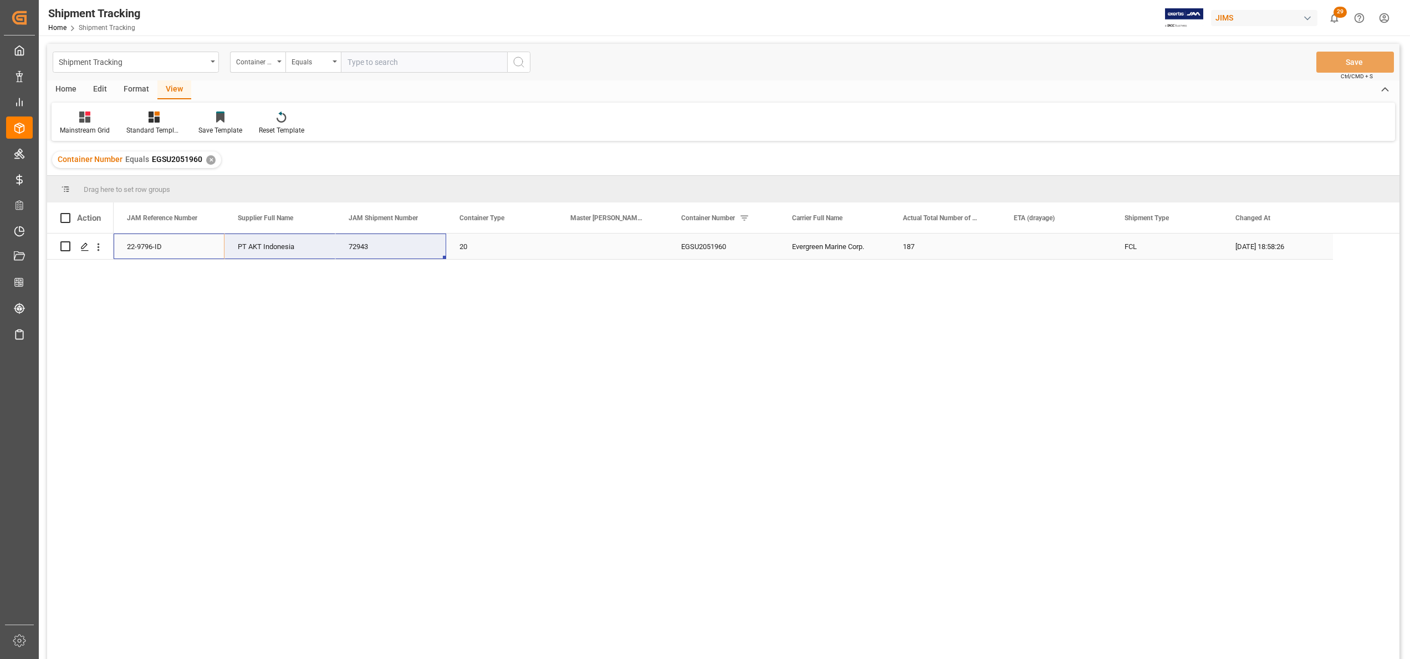
drag, startPoint x: 141, startPoint y: 245, endPoint x: 373, endPoint y: 247, distance: 231.7
click at [373, 247] on div "22-9796-ID PT AKT Indonesia 72943 20 EGSU2051960 Evergreen Marine Corp. 187 FCL…" at bounding box center [724, 246] width 1220 height 26
click at [460, 58] on input "text" at bounding box center [424, 62] width 166 height 21
paste input "TCNU6525687"
type input "TCNU6525687"
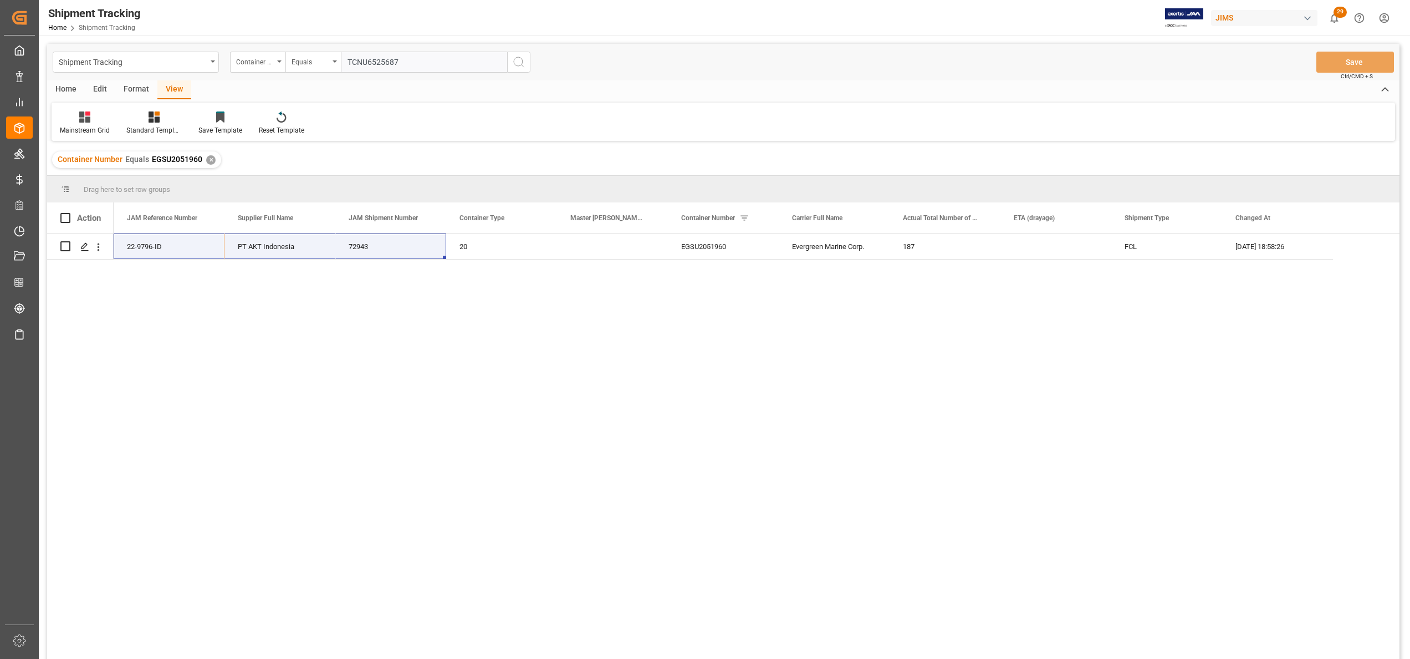
click at [519, 63] on icon "search button" at bounding box center [518, 61] width 13 height 13
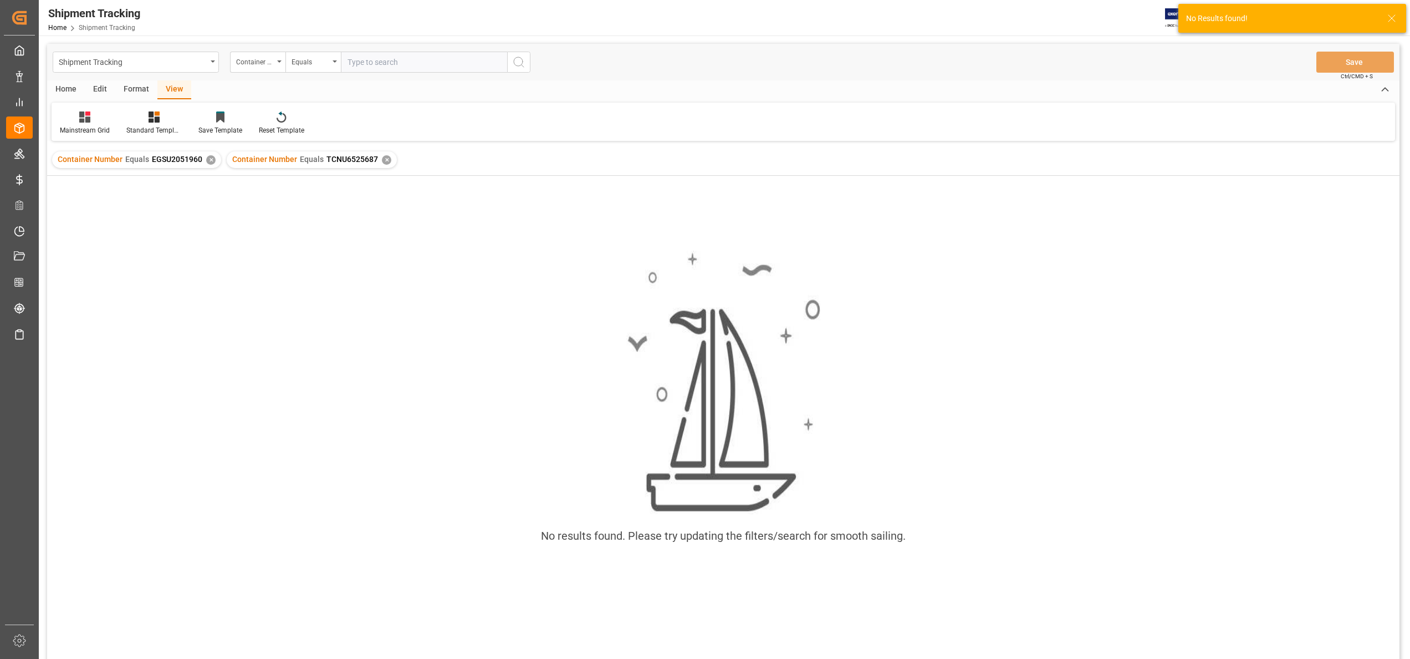
click at [210, 160] on div "✕" at bounding box center [210, 159] width 9 height 9
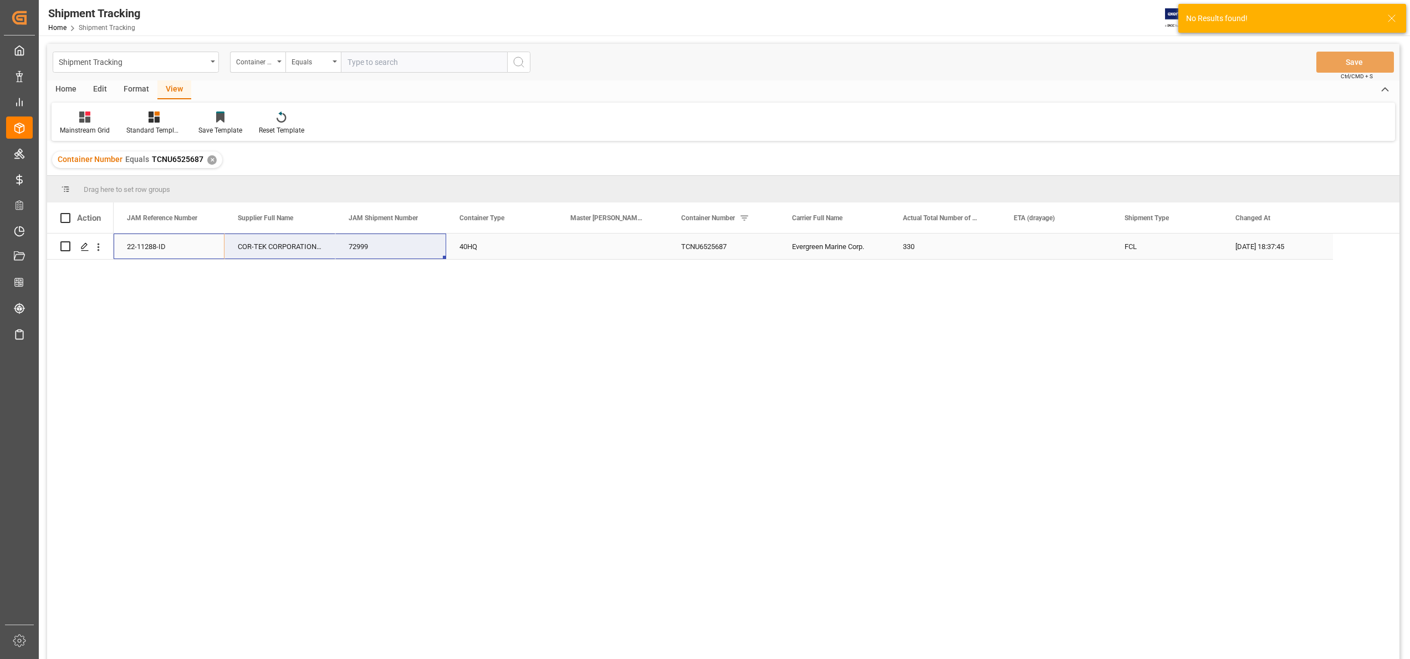
drag, startPoint x: 174, startPoint y: 245, endPoint x: 375, endPoint y: 245, distance: 201.2
click at [375, 245] on div "22-11288-ID COR-TEK CORPORATION - [GEOGRAPHIC_DATA] 72999 40HQ TCNU6525687 Ever…" at bounding box center [724, 246] width 1220 height 26
click at [451, 58] on input "text" at bounding box center [424, 62] width 166 height 21
paste input "EGSU1378938"
type input "EGSU1378938"
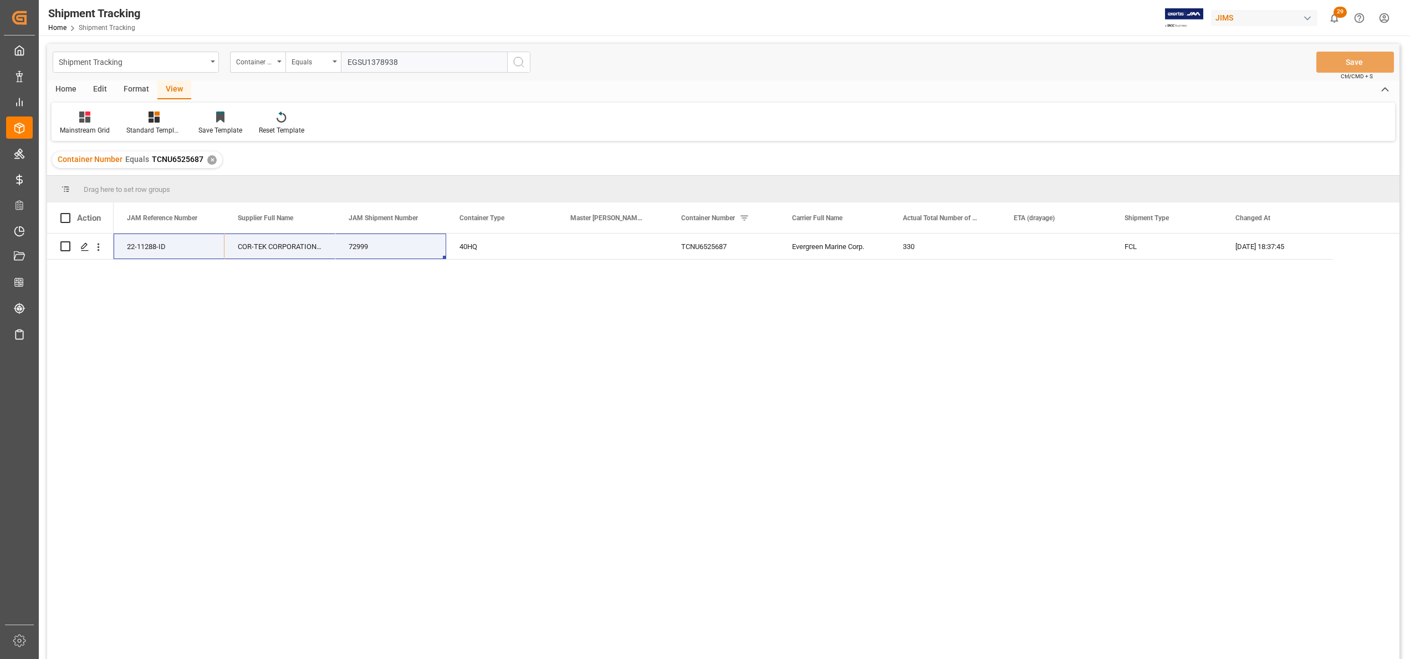
click at [511, 67] on button "search button" at bounding box center [518, 62] width 23 height 21
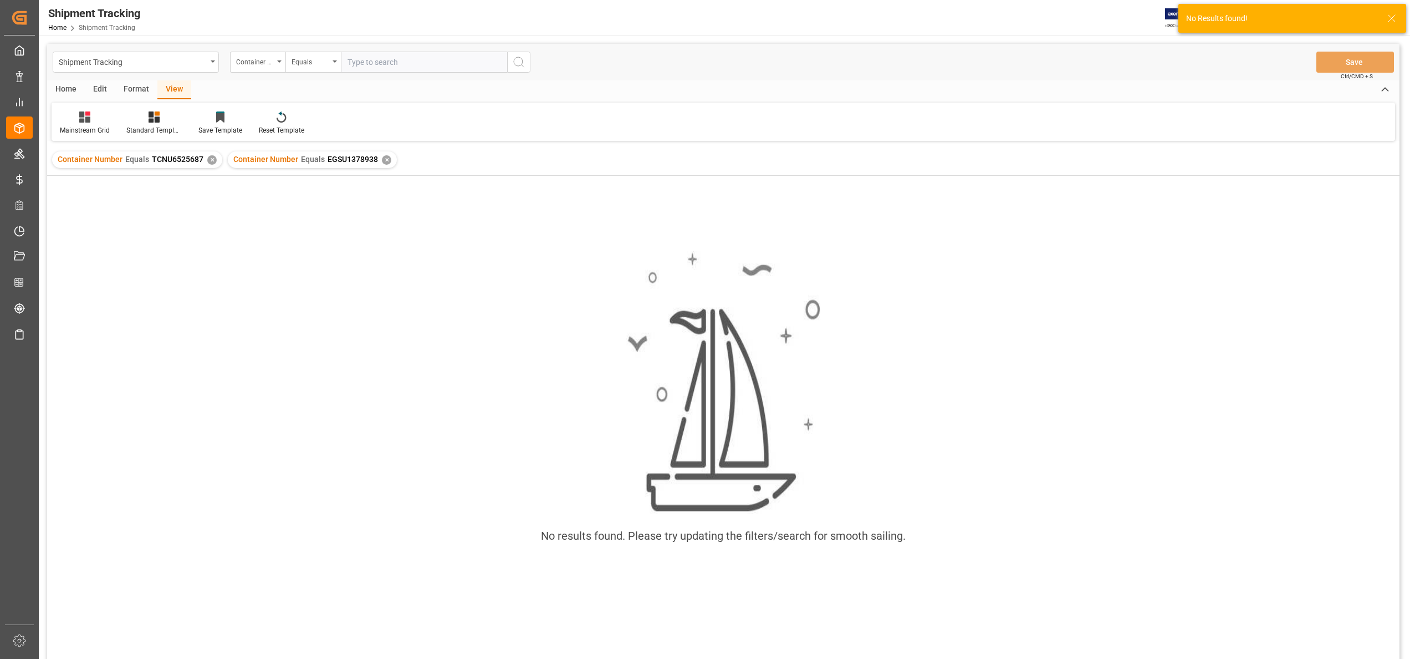
click at [210, 165] on div "Container Number Equals TCNU6525687 ✕" at bounding box center [137, 159] width 170 height 17
click at [210, 161] on div "✕" at bounding box center [211, 159] width 9 height 9
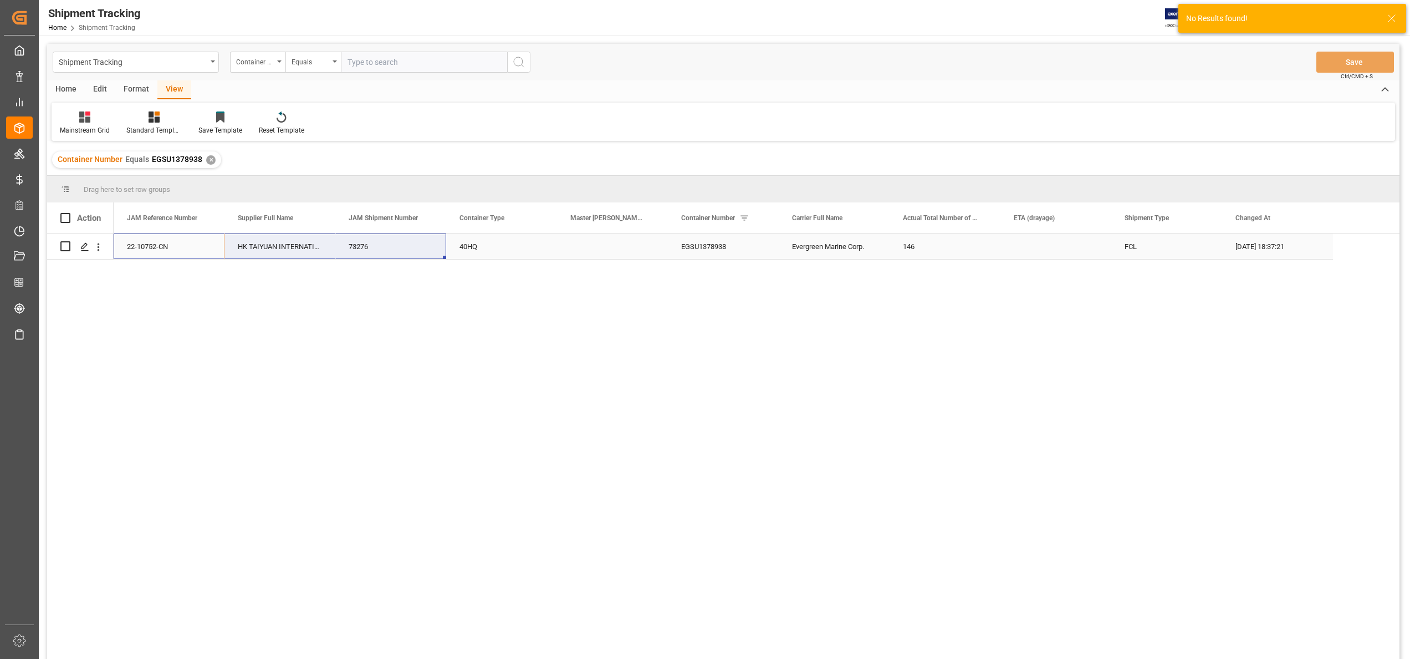
drag, startPoint x: 153, startPoint y: 244, endPoint x: 387, endPoint y: 253, distance: 234.1
click at [387, 253] on div "22-10752-CN HK TAIYUAN INTERNATIONAL MUSIC INSTRUMEN 73276 40HQ EGSU1378938 Eve…" at bounding box center [724, 246] width 1220 height 26
